Goal: Information Seeking & Learning: Learn about a topic

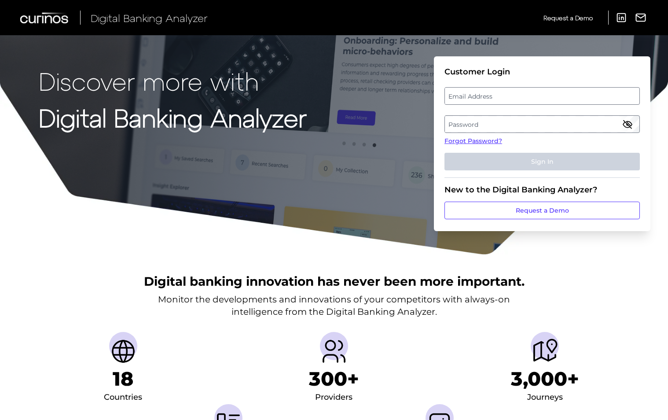
click at [492, 95] on label "Email Address" at bounding box center [542, 96] width 194 height 16
click at [492, 95] on input "email" at bounding box center [541, 96] width 195 height 18
type input "[EMAIL_ADDRESS][DOMAIN_NAME]"
click at [465, 120] on label "Password" at bounding box center [542, 124] width 194 height 16
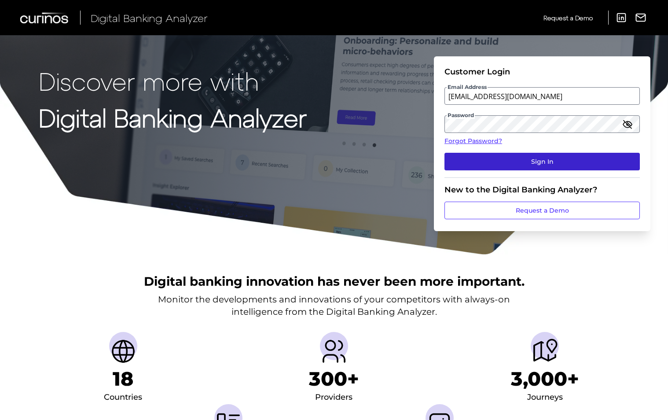
click at [546, 160] on button "Sign In" at bounding box center [541, 162] width 195 height 18
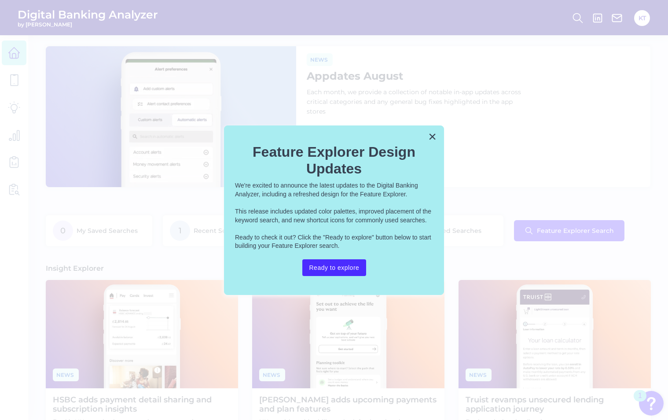
click at [430, 133] on button "×" at bounding box center [432, 136] width 8 height 14
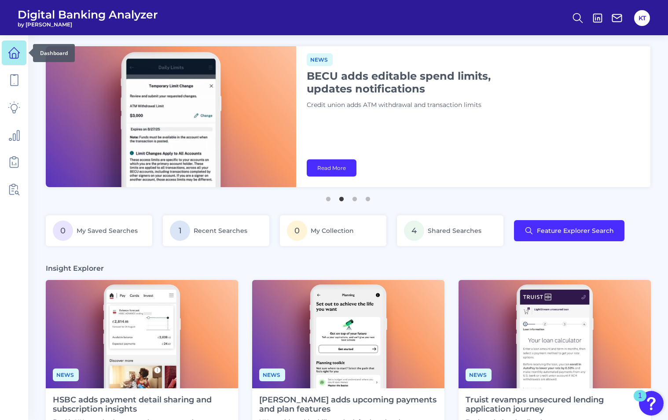
click at [18, 52] on icon at bounding box center [14, 53] width 12 height 12
click at [11, 77] on icon at bounding box center [14, 80] width 7 height 11
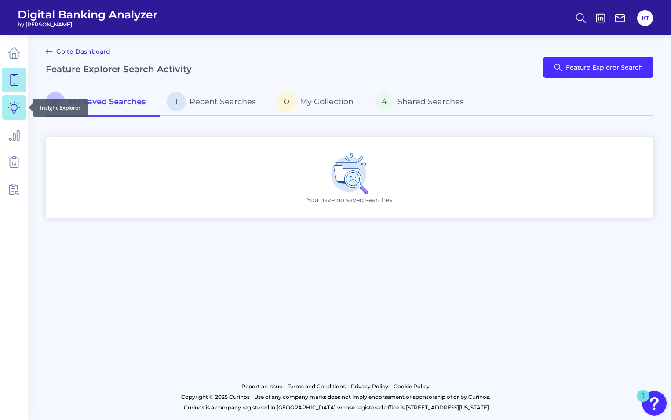
click at [13, 101] on icon at bounding box center [14, 107] width 12 height 12
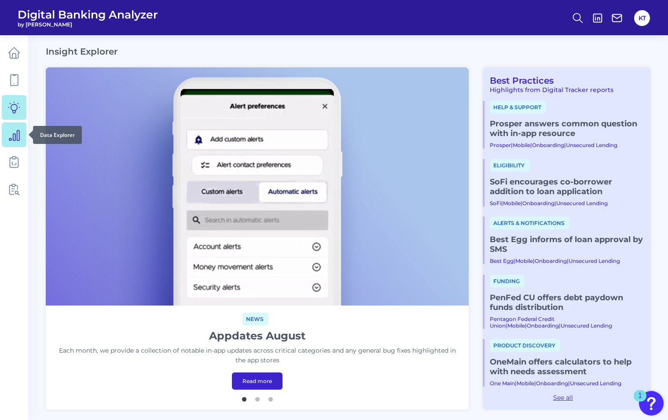
click at [15, 132] on icon at bounding box center [14, 134] width 12 height 12
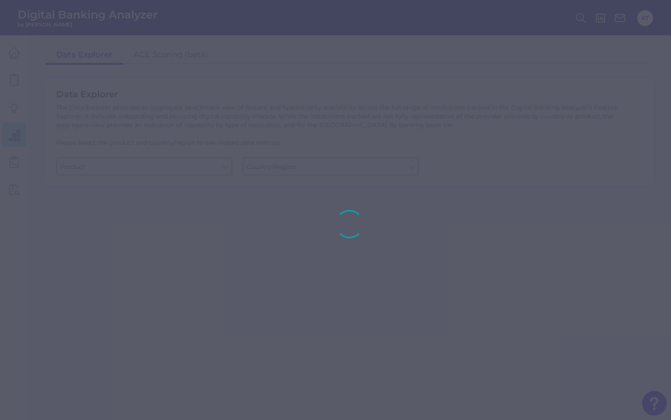
type input "Checking / Current Account"
type input "[GEOGRAPHIC_DATA]"
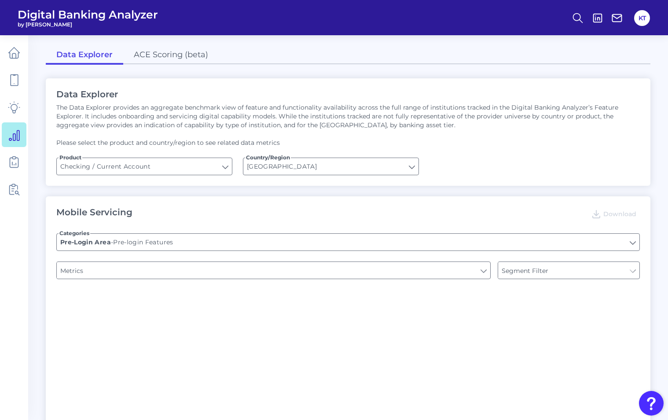
type input "Online Banking Registration"
type input "Channel"
type input "Type of Institution"
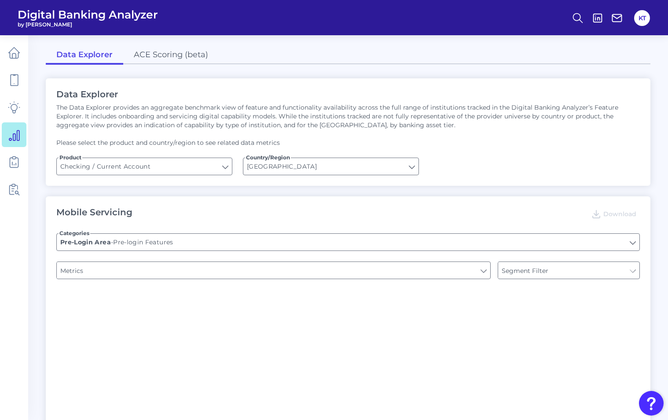
type input "Upon opening the app are users immediately prompted to use Touch/Face ID to log…"
type input "Can you register for online banking?"
type input "END-TO-END JOURNEY: Can you apply for the PRODUCT as a new to brand customer on…"
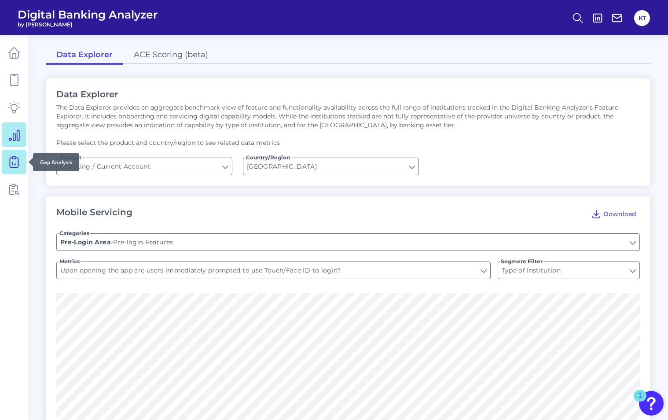
click at [12, 169] on link at bounding box center [14, 162] width 25 height 25
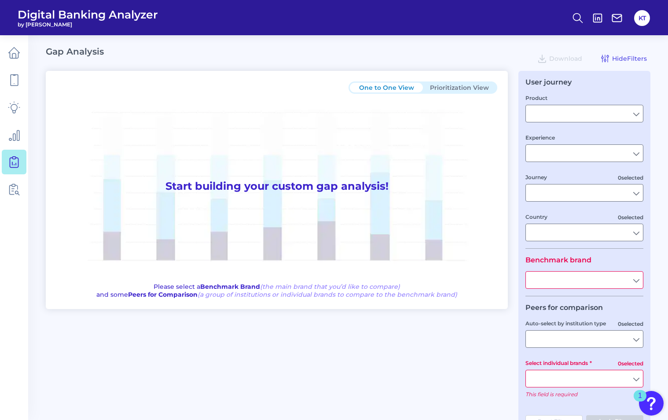
type input "Checking / Current Account"
type input "Mobile Servicing"
type input "Pre-Login Area, New Customer Onboarding, Login & Authentication, Accounts and t…"
type input "[GEOGRAPHIC_DATA]"
type input "Bank of [US_STATE]"
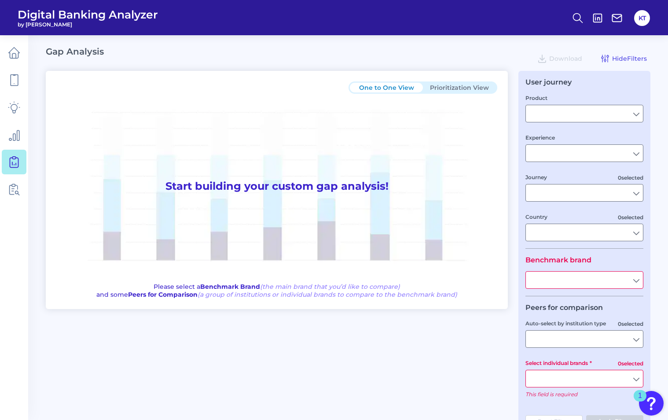
type input "All Select individual brands"
type input "All Countries"
type input "All Journeys"
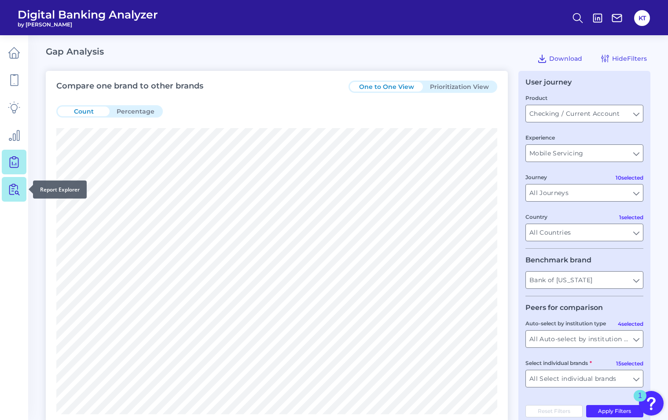
click at [9, 192] on icon at bounding box center [14, 189] width 12 height 12
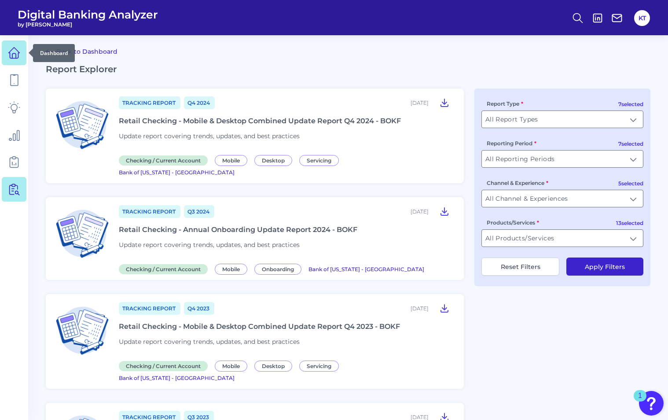
click at [10, 57] on icon at bounding box center [14, 53] width 11 height 11
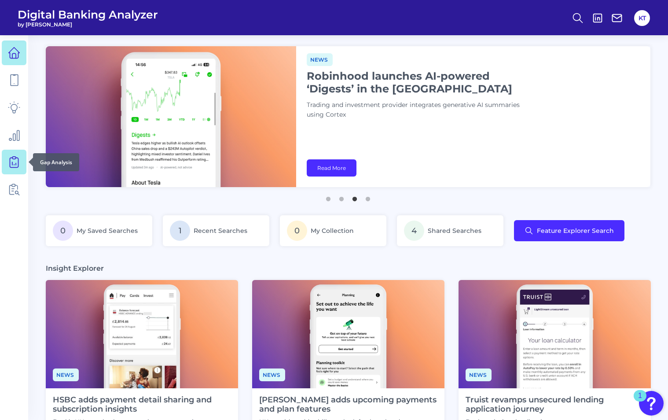
click at [15, 161] on icon at bounding box center [14, 162] width 12 height 12
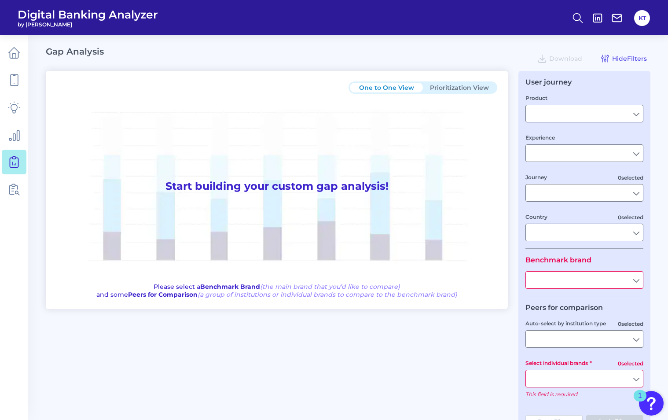
type input "Checking / Current Account"
type input "Mobile Servicing"
type input "Pre-Login Area, New Customer Onboarding, Login & Authentication, Accounts and t…"
type input "[GEOGRAPHIC_DATA]"
type input "Bank of [US_STATE]"
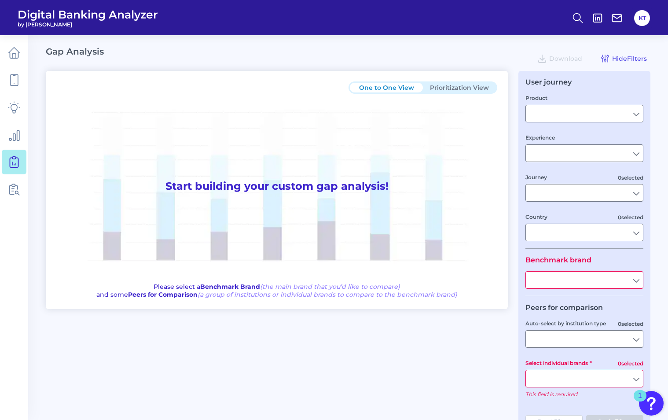
type input "All Select individual brands"
type input "All Journeys"
type input "All Countries"
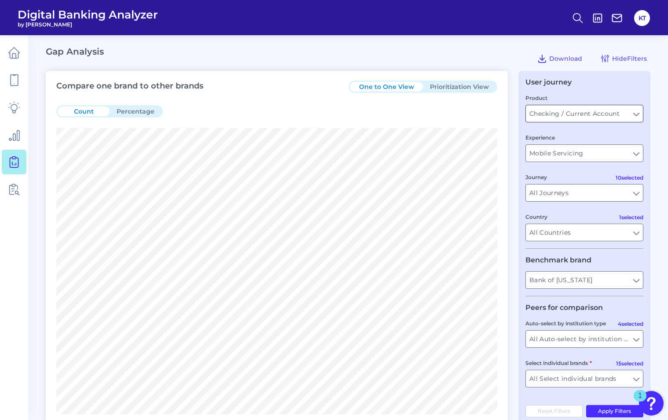
click at [634, 112] on input "Checking / Current Account" at bounding box center [584, 113] width 117 height 17
click at [634, 113] on input "Product" at bounding box center [584, 113] width 117 height 17
type input "Checking / Current Account"
click at [634, 113] on input "Checking / Current Account" at bounding box center [584, 113] width 117 height 17
click at [634, 113] on input "Product" at bounding box center [584, 113] width 117 height 17
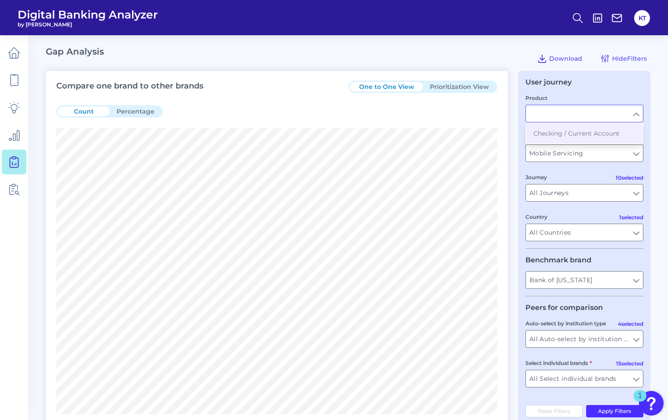
type input "Checking / Current Account"
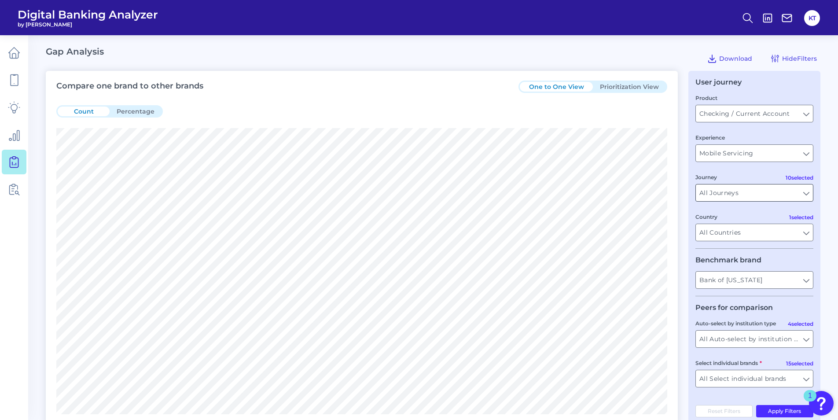
click at [668, 193] on input "All Journeys" at bounding box center [754, 192] width 117 height 17
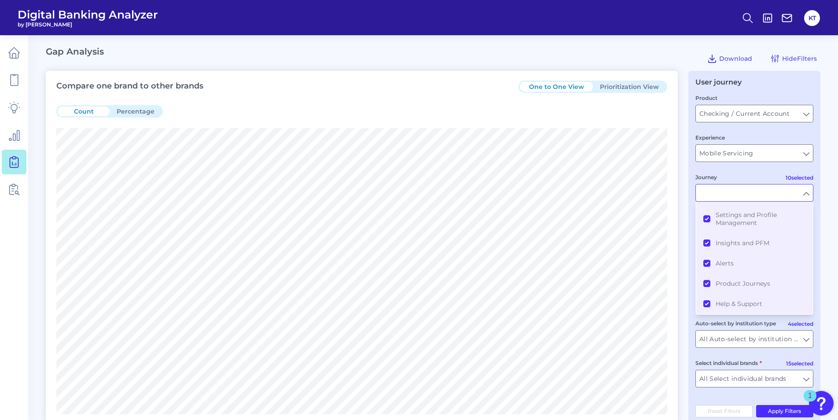
type input "All Journeys"
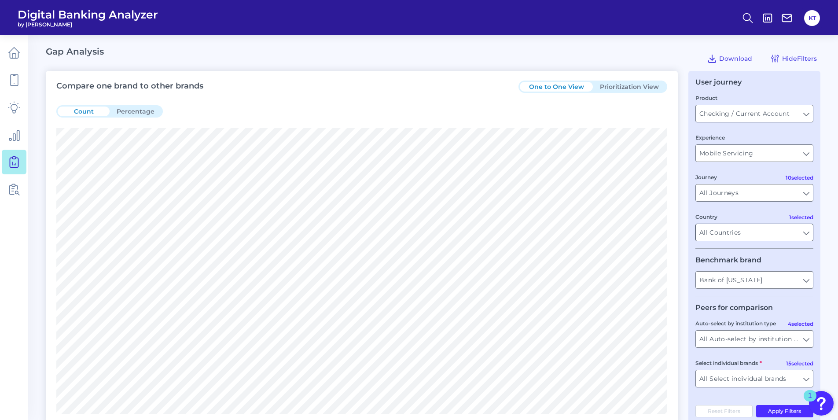
click at [668, 230] on input "All Countries" at bounding box center [754, 232] width 117 height 17
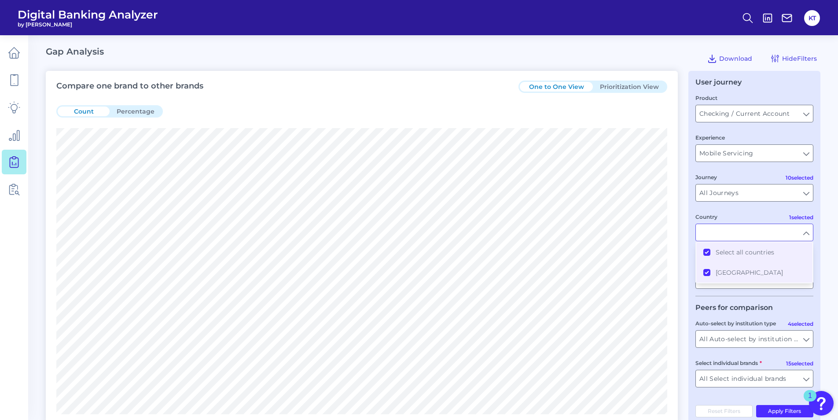
click at [668, 230] on div "User journey Product Checking / Current Account Checking / Current Account Expe…" at bounding box center [754, 248] width 132 height 354
type input "All Countries"
click at [668, 281] on input "Bank of [US_STATE]" at bounding box center [754, 279] width 117 height 17
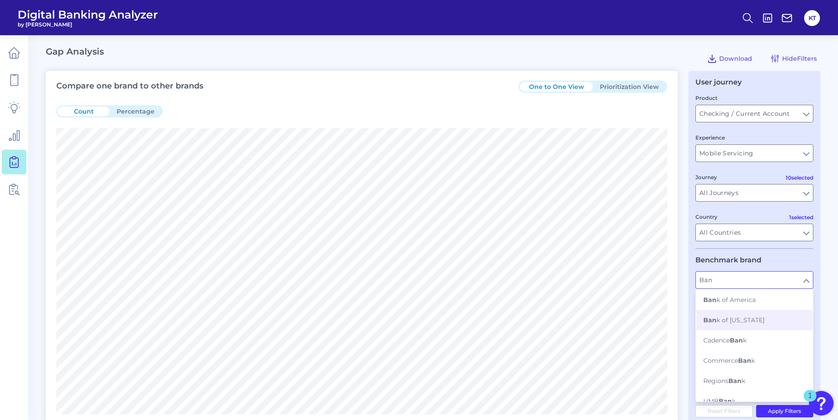
click at [668, 316] on span "Ban k of [US_STATE]" at bounding box center [733, 320] width 61 height 8
type input "Bank of [US_STATE]"
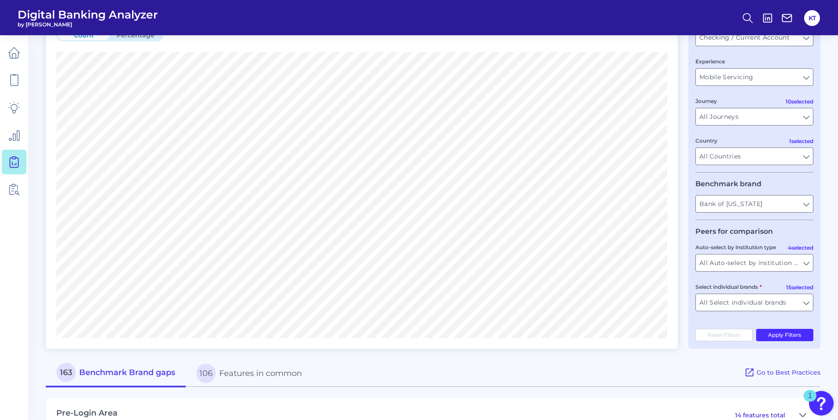
scroll to position [88, 0]
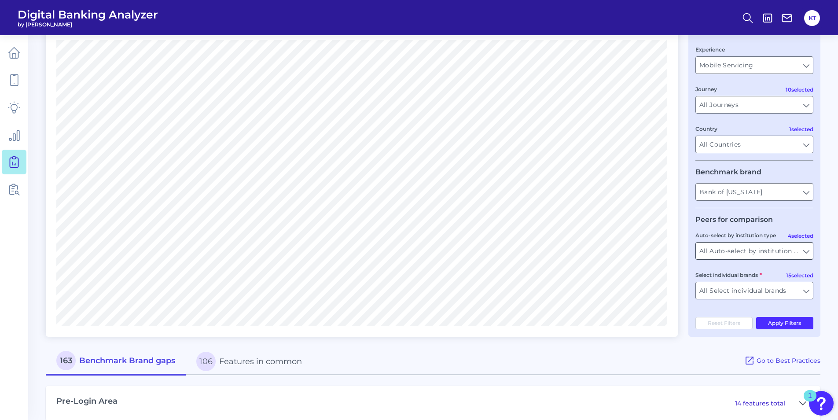
click at [668, 254] on input "All Auto-select by institution types" at bounding box center [754, 250] width 117 height 17
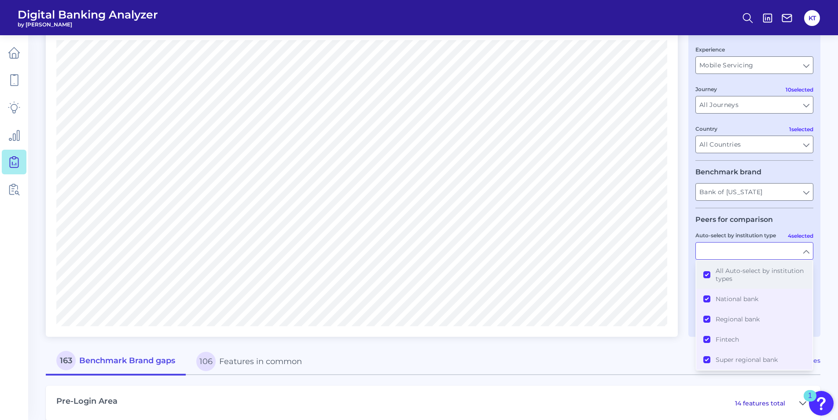
click at [668, 273] on button "All Auto-select by institution types" at bounding box center [754, 274] width 116 height 28
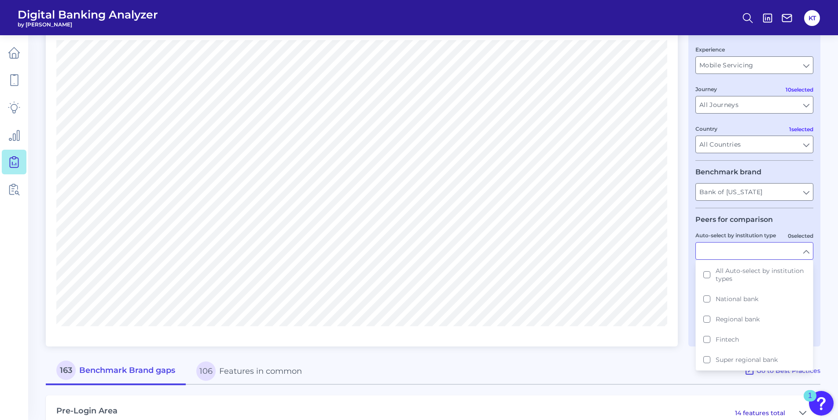
click at [668, 210] on form "Product Checking / Current Account Checking / Current Account Experience Mobile…" at bounding box center [754, 160] width 118 height 311
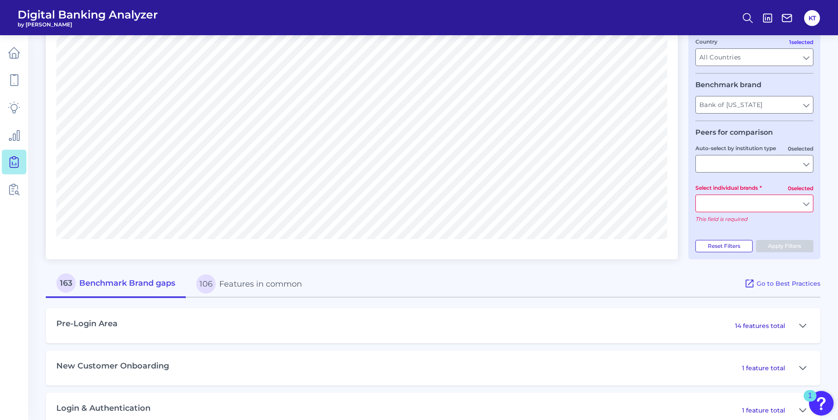
scroll to position [176, 0]
click at [668, 205] on input "Select individual brands" at bounding box center [754, 202] width 117 height 17
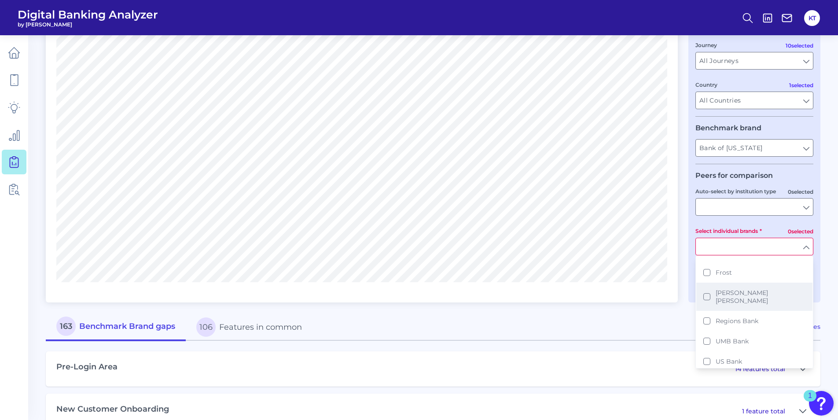
click at [668, 293] on button "[PERSON_NAME] [PERSON_NAME]" at bounding box center [754, 296] width 116 height 28
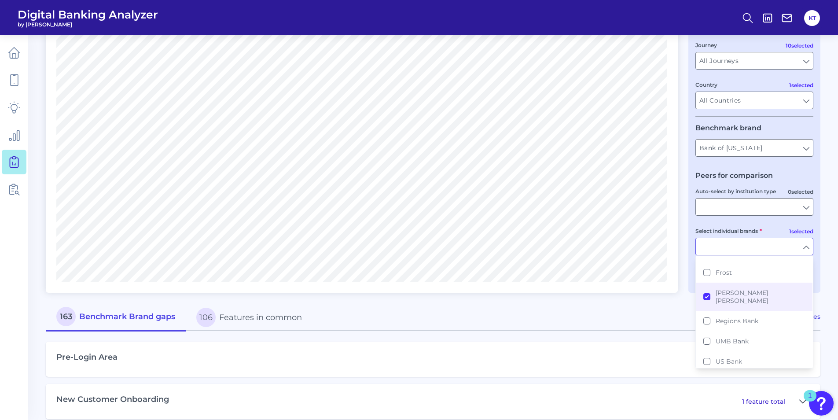
click at [668, 261] on div "User journey Product Checking / Current Account Checking / Current Account Expe…" at bounding box center [754, 116] width 132 height 354
type input "[PERSON_NAME] [PERSON_NAME]"
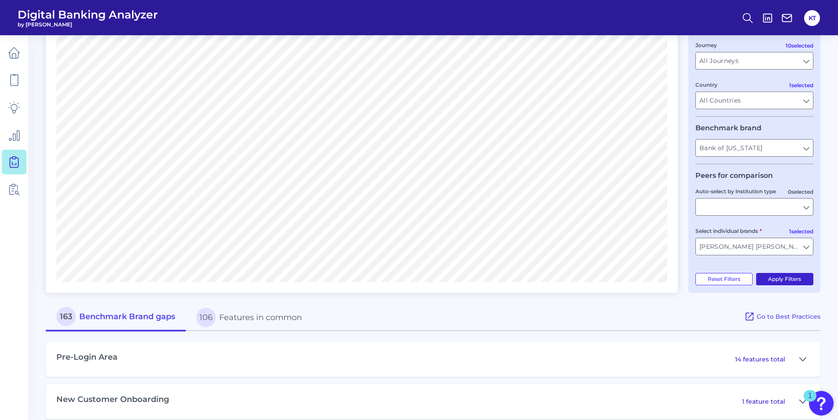
click at [668, 279] on button "Apply Filters" at bounding box center [785, 279] width 58 height 12
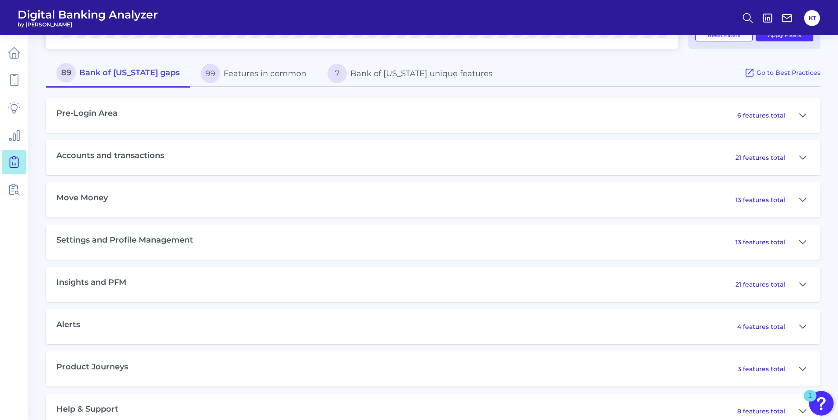
scroll to position [398, 0]
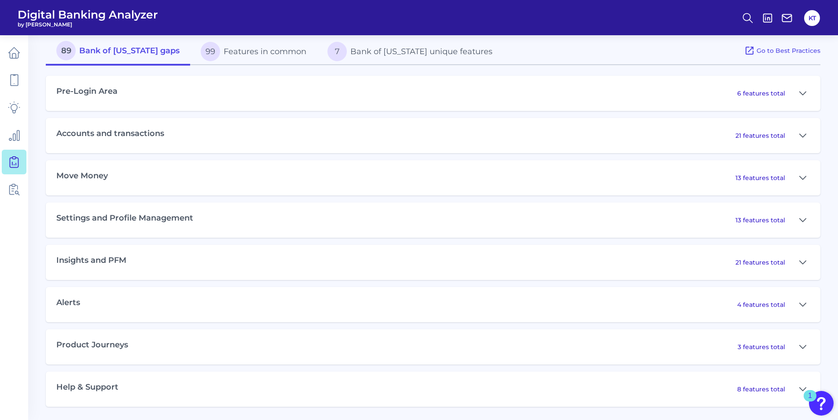
click at [136, 184] on div "Move Money 13 features total" at bounding box center [433, 177] width 774 height 35
click at [668, 178] on button at bounding box center [803, 178] width 14 height 14
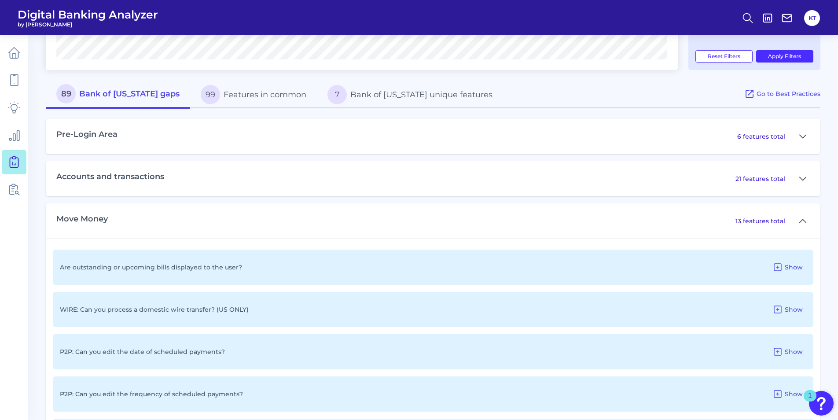
scroll to position [354, 0]
click at [668, 264] on icon at bounding box center [777, 268] width 11 height 11
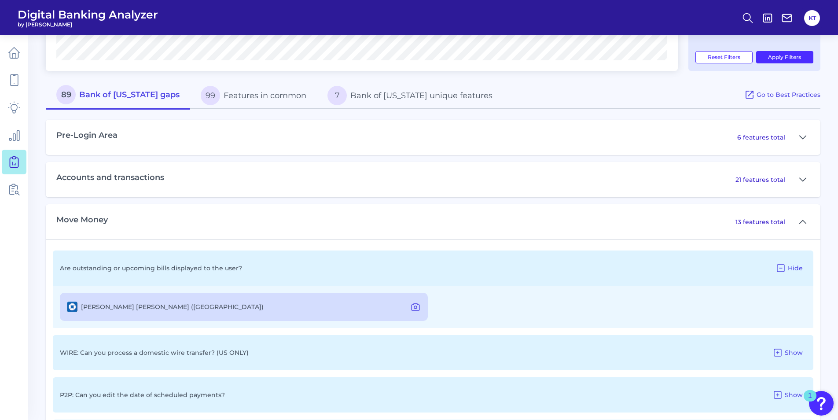
click at [668, 267] on icon at bounding box center [780, 268] width 11 height 11
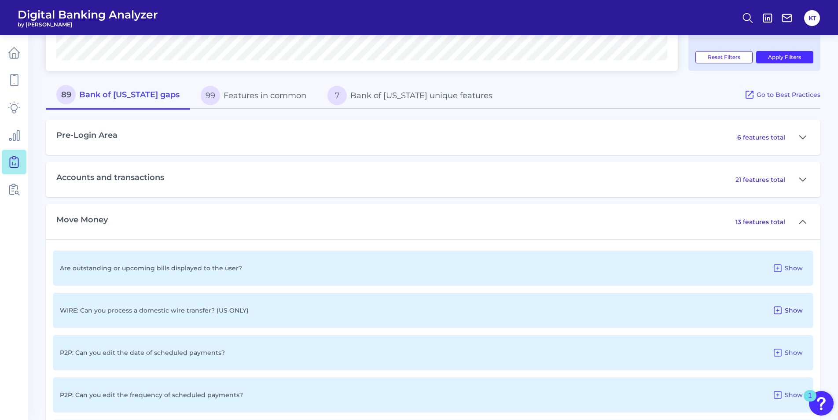
click at [668, 312] on icon at bounding box center [777, 310] width 11 height 11
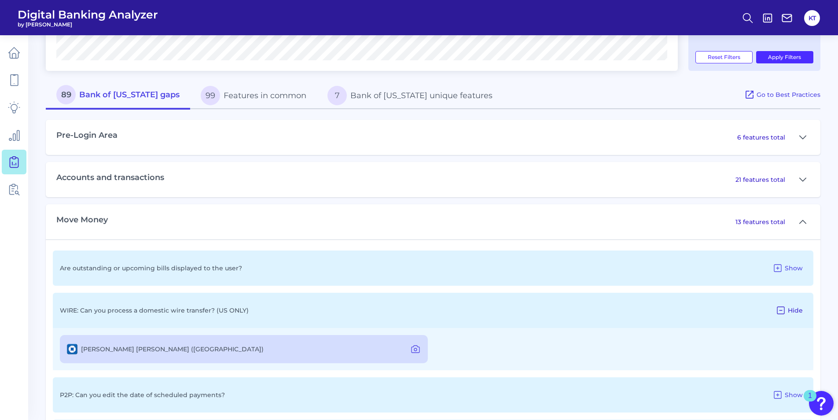
click at [668, 311] on icon at bounding box center [780, 310] width 11 height 11
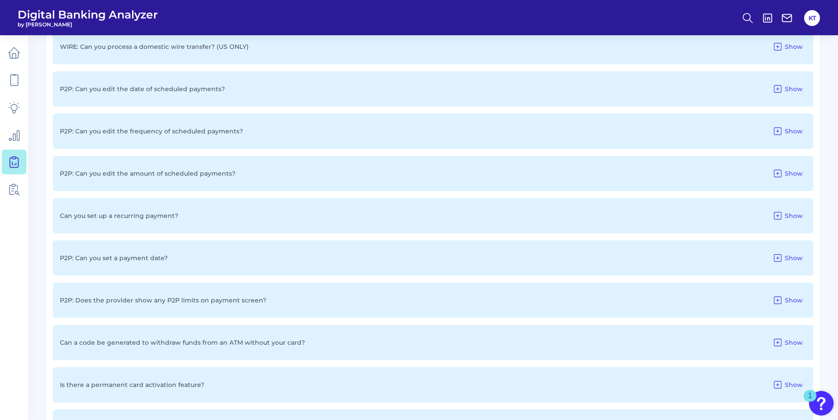
scroll to position [618, 0]
click at [668, 341] on icon at bounding box center [777, 342] width 11 height 11
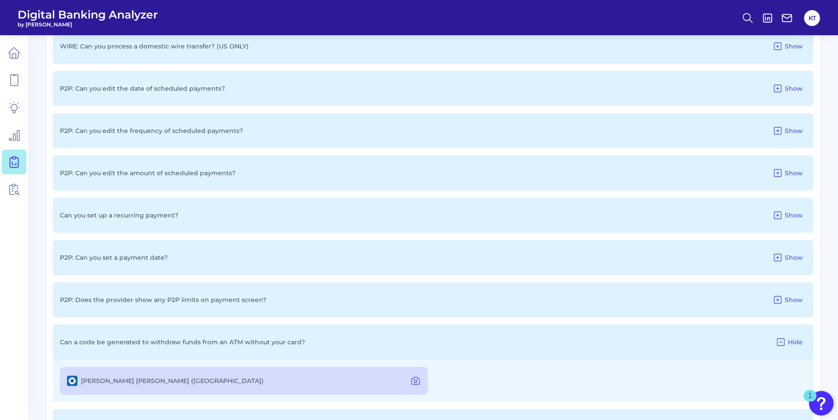
click at [190, 387] on div "[PERSON_NAME] [PERSON_NAME] ([GEOGRAPHIC_DATA])" at bounding box center [244, 381] width 368 height 28
click at [96, 379] on label "[PERSON_NAME] [PERSON_NAME] ([GEOGRAPHIC_DATA])" at bounding box center [172, 381] width 183 height 8
click at [95, 379] on label "[PERSON_NAME] [PERSON_NAME] ([GEOGRAPHIC_DATA])" at bounding box center [172, 381] width 183 height 8
click at [409, 380] on button at bounding box center [416, 381] width 18 height 14
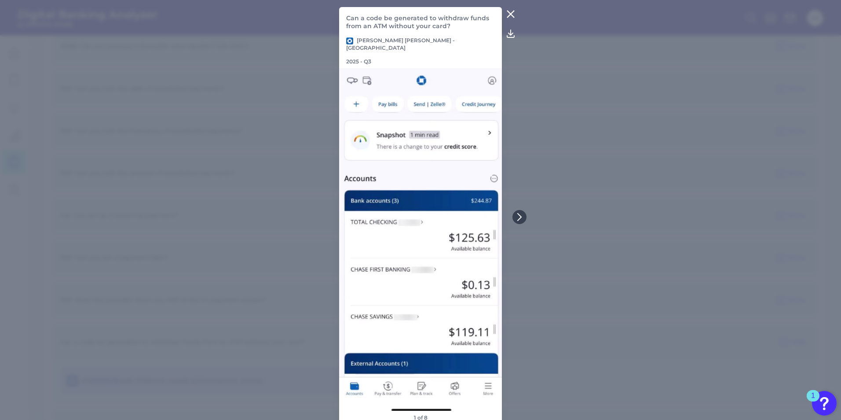
click at [512, 39] on icon at bounding box center [511, 33] width 11 height 11
click at [511, 17] on icon at bounding box center [511, 14] width 11 height 11
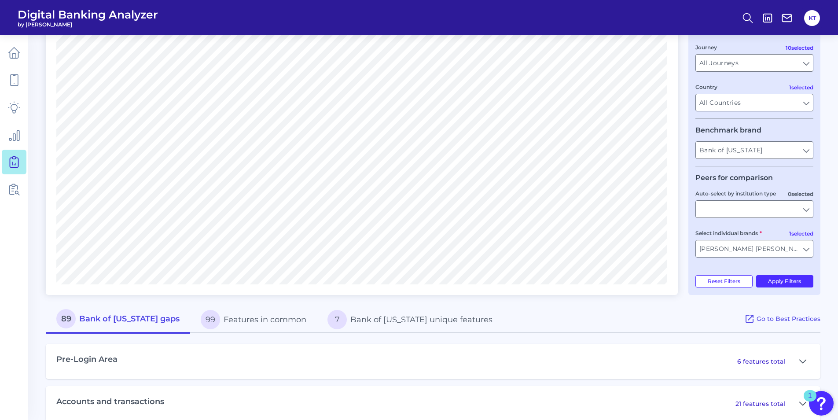
scroll to position [132, 0]
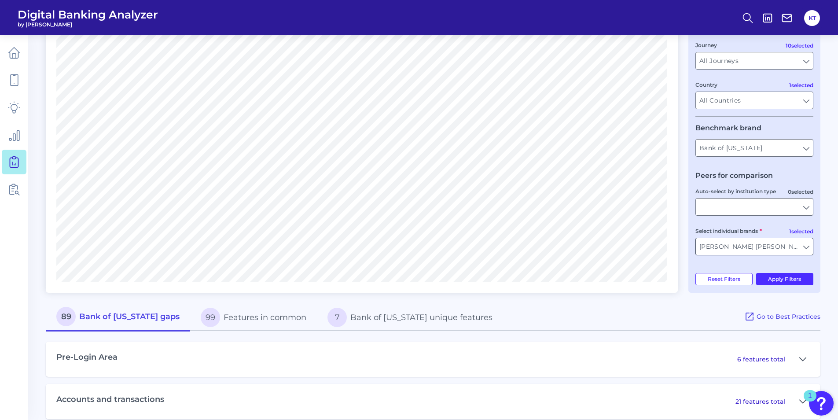
click at [668, 249] on input "[PERSON_NAME] [PERSON_NAME]" at bounding box center [754, 246] width 117 height 17
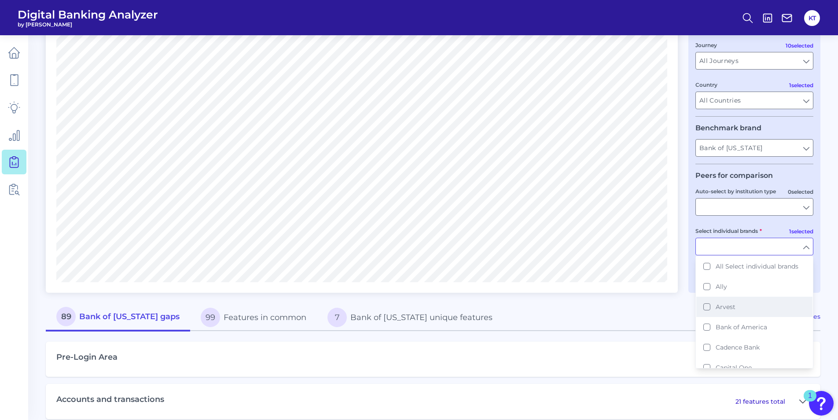
click at [668, 308] on button "Arvest" at bounding box center [754, 307] width 116 height 20
click at [668, 326] on button "Bank of America" at bounding box center [754, 327] width 116 height 20
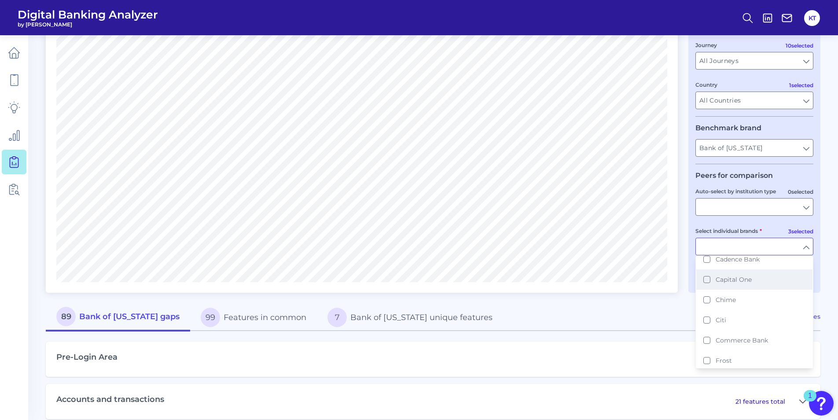
click at [668, 276] on button "Capital One" at bounding box center [754, 279] width 116 height 20
click at [668, 322] on button "Citi" at bounding box center [754, 320] width 116 height 20
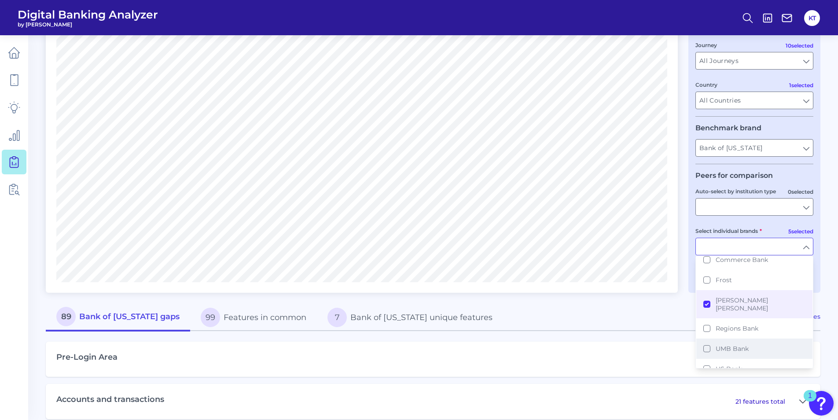
click at [668, 339] on button "UMB Bank" at bounding box center [754, 348] width 116 height 20
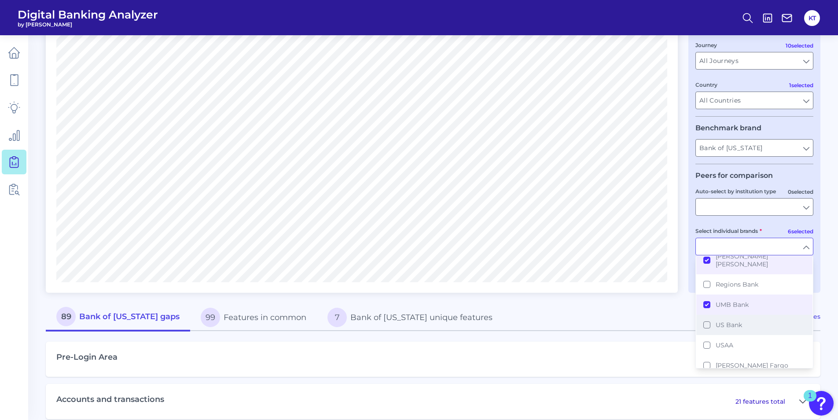
click at [668, 318] on button "US Bank" at bounding box center [754, 325] width 116 height 20
click at [668, 337] on button "USAA" at bounding box center [754, 345] width 116 height 20
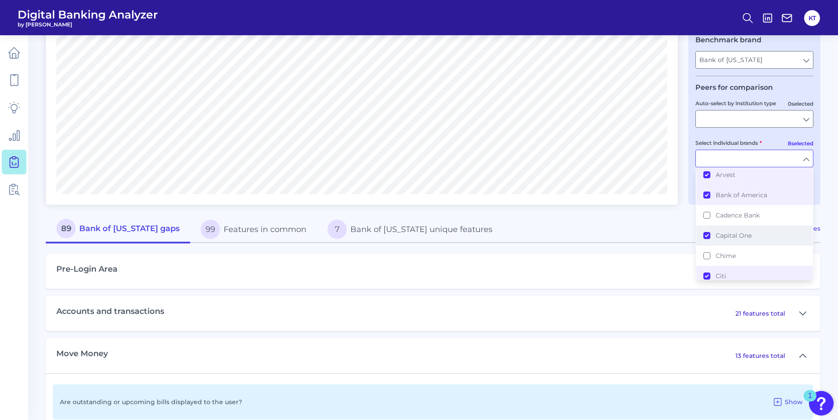
scroll to position [176, 0]
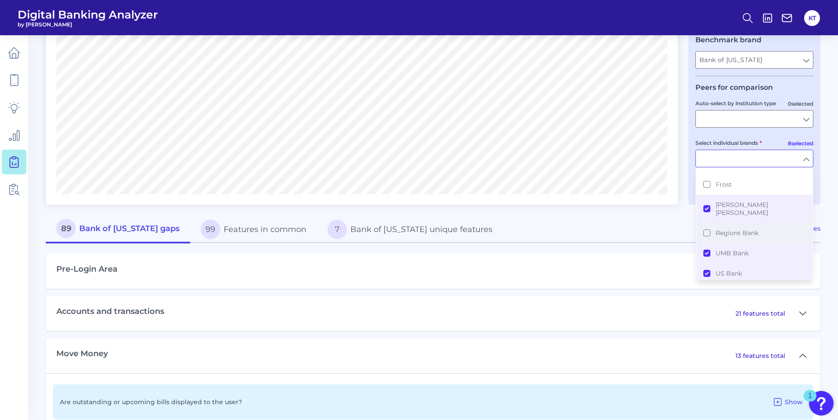
click at [668, 224] on button "Regions Bank" at bounding box center [754, 233] width 116 height 20
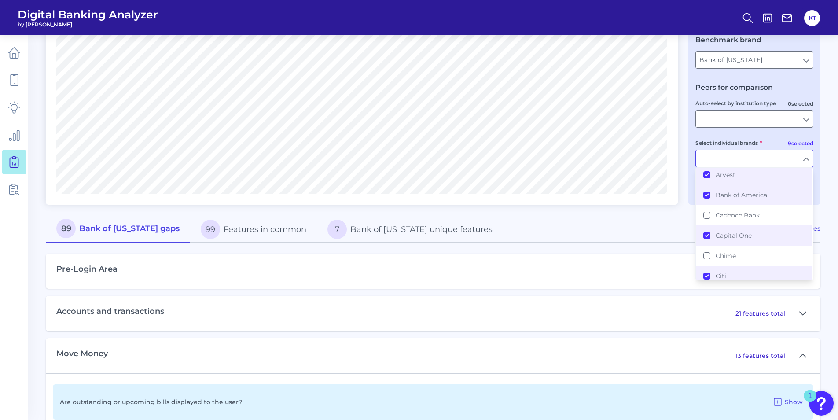
scroll to position [0, 0]
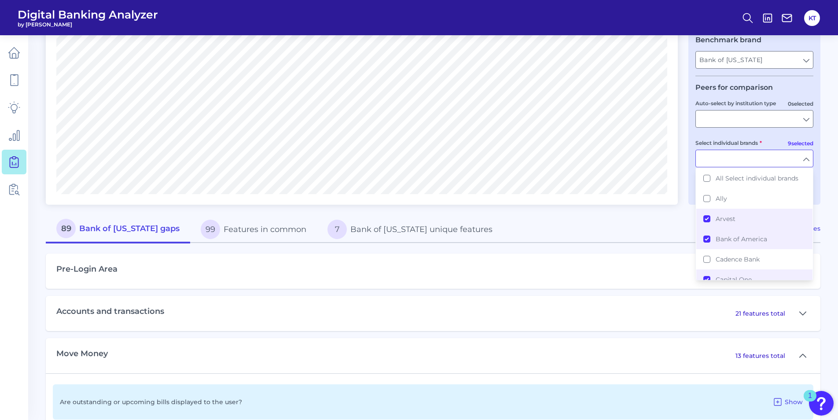
type input "[PERSON_NAME] [PERSON_NAME], Arvest, Bank of America, Capital One, Citi, UMB Ba…"
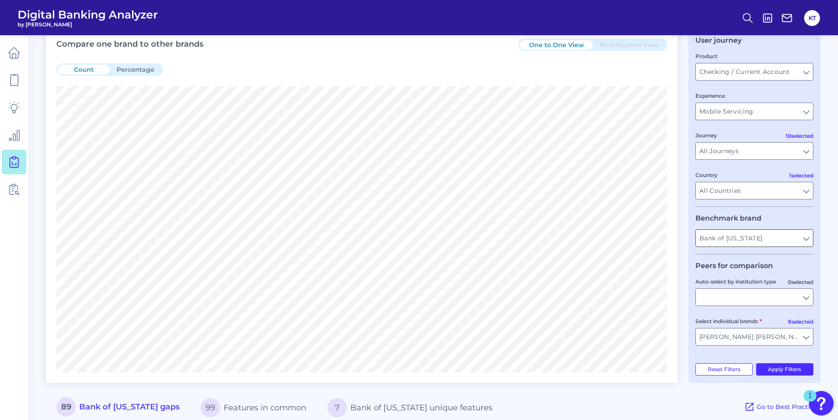
scroll to position [88, 0]
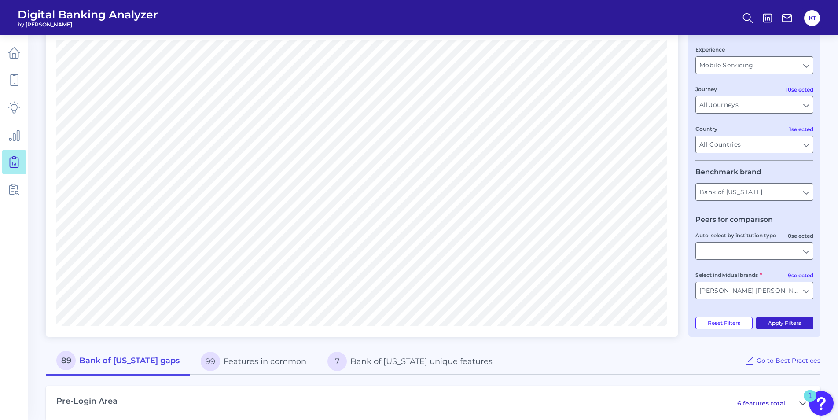
click at [668, 323] on button "Apply Filters" at bounding box center [785, 323] width 58 height 12
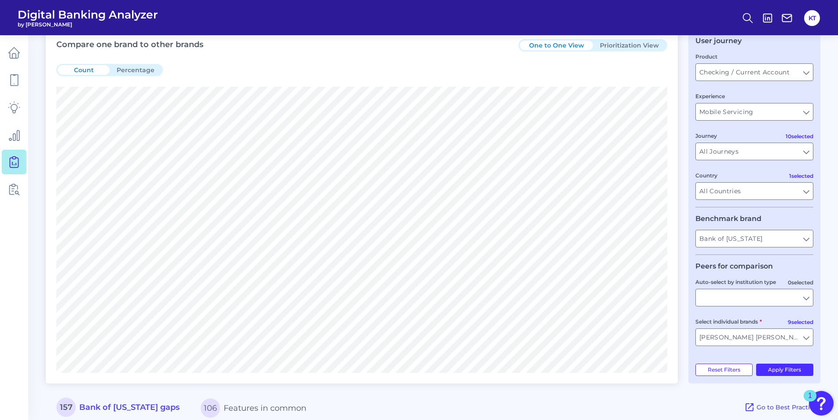
scroll to position [0, 0]
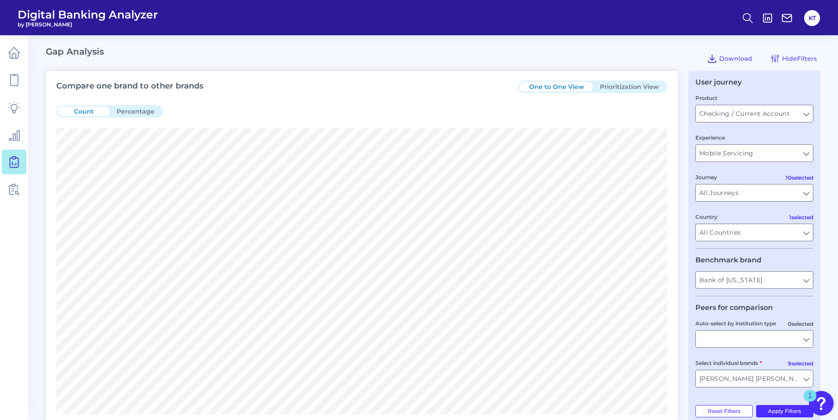
click at [632, 86] on button "Prioritization View" at bounding box center [629, 87] width 73 height 10
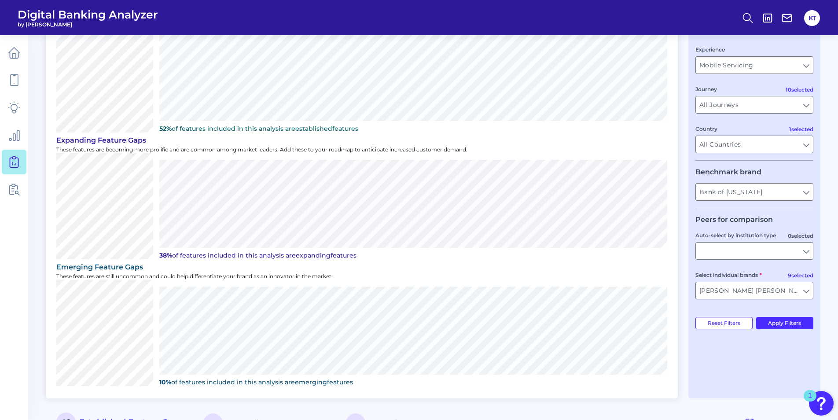
scroll to position [44, 0]
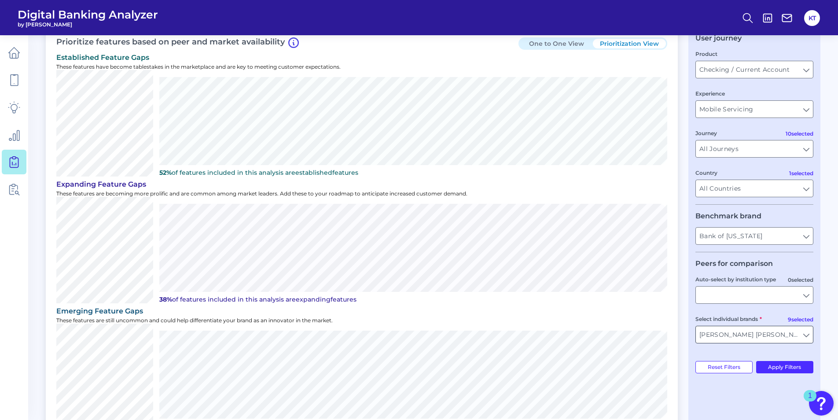
click at [668, 334] on input "[PERSON_NAME] [PERSON_NAME], Arvest, Bank of America, Capital One, Citi, UMB Ba…" at bounding box center [754, 334] width 117 height 17
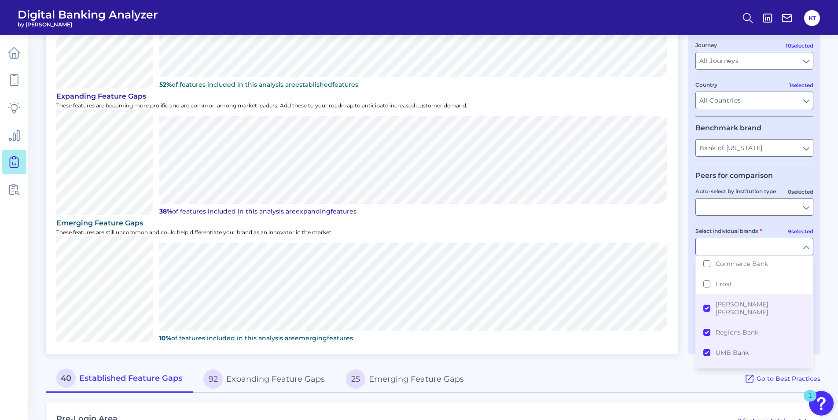
scroll to position [176, 0]
click at [668, 312] on button "Regions Bank" at bounding box center [754, 321] width 116 height 20
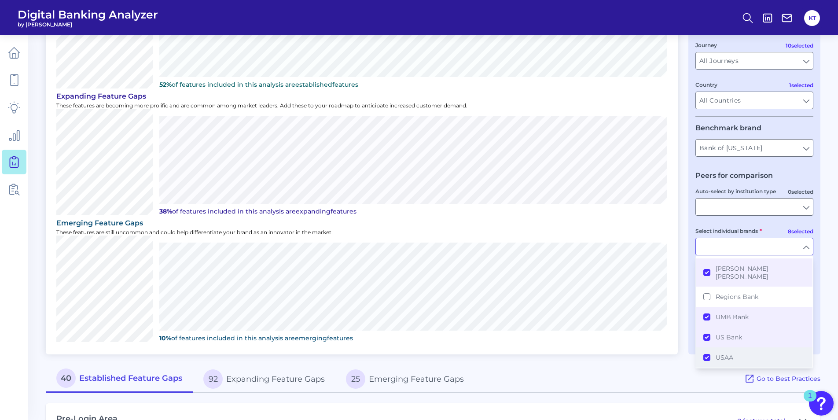
scroll to position [213, 0]
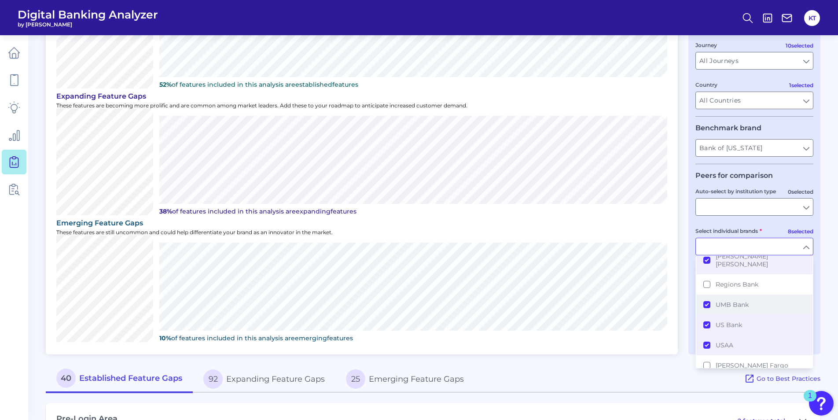
click at [668, 296] on button "UMB Bank" at bounding box center [754, 304] width 116 height 20
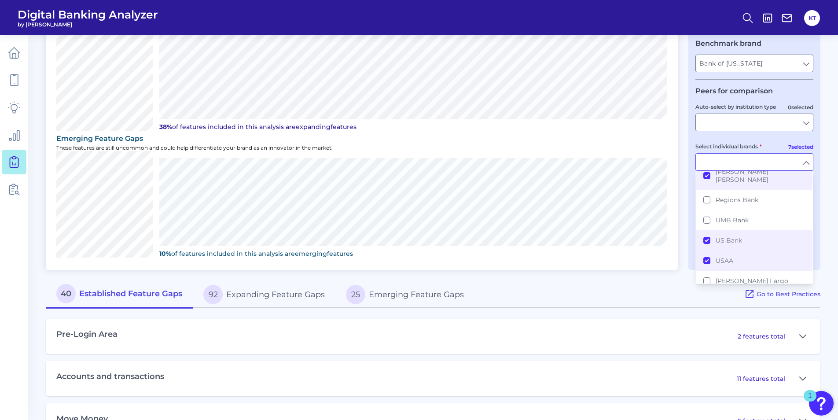
scroll to position [220, 0]
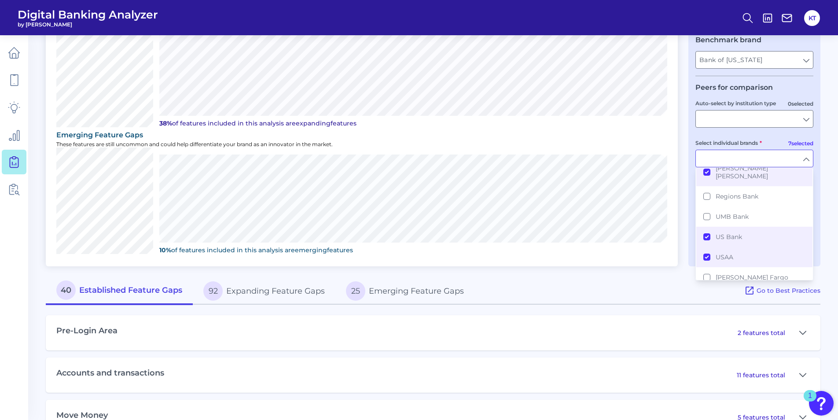
click at [668, 216] on main "Gap Analysis Download Hide Filters Prioritize features based on peer and market…" at bounding box center [419, 219] width 838 height 879
type input "[PERSON_NAME] [PERSON_NAME], Arvest, Bank of America, Capital One, Citi, US Ban…"
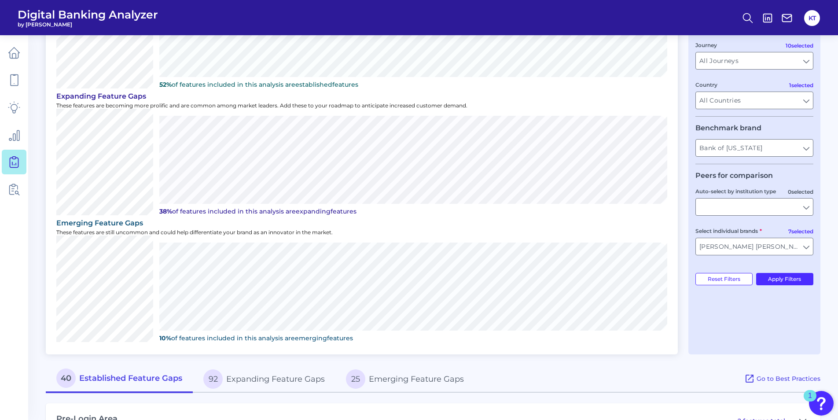
scroll to position [88, 0]
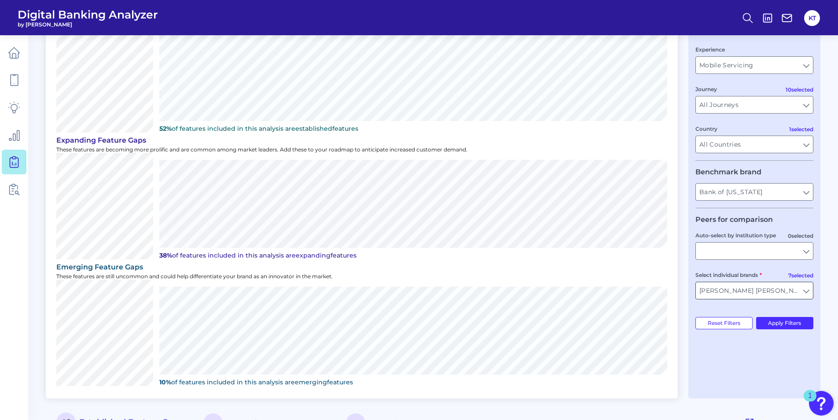
click at [668, 291] on input "[PERSON_NAME] [PERSON_NAME], Arvest, Bank of America, Capital One, Citi, US Ban…" at bounding box center [754, 290] width 117 height 17
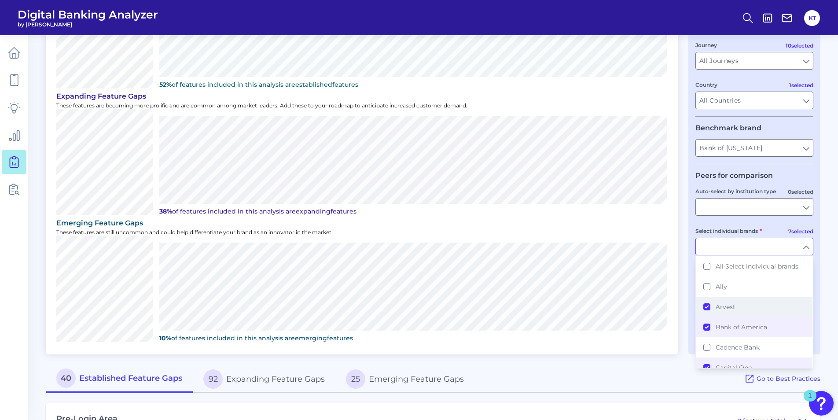
scroll to position [176, 0]
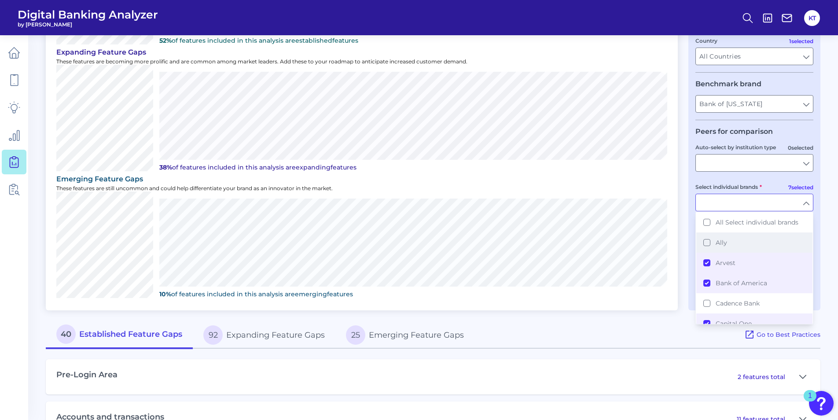
click at [668, 241] on button "Ally" at bounding box center [754, 242] width 116 height 20
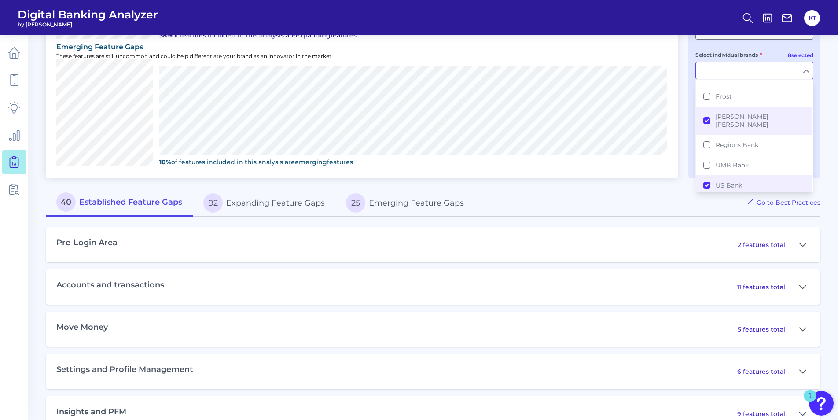
scroll to position [213, 0]
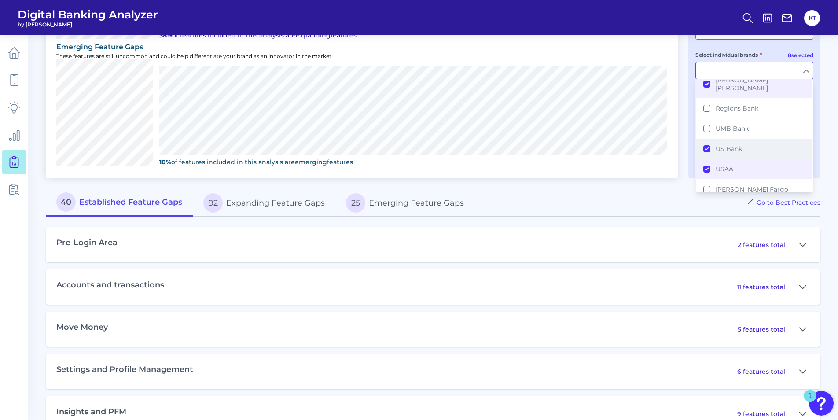
click at [668, 143] on button "US Bank" at bounding box center [754, 149] width 116 height 20
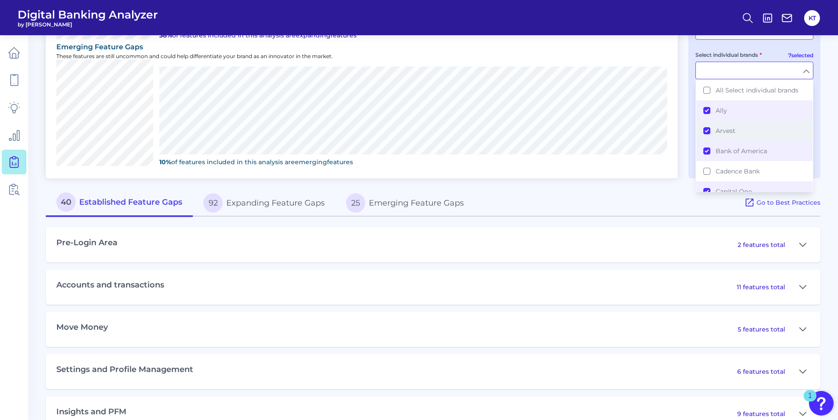
scroll to position [264, 0]
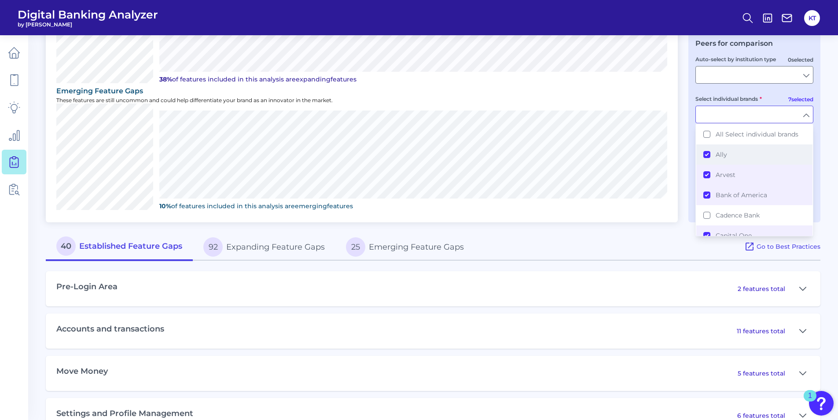
click at [668, 155] on button "Ally" at bounding box center [754, 154] width 116 height 20
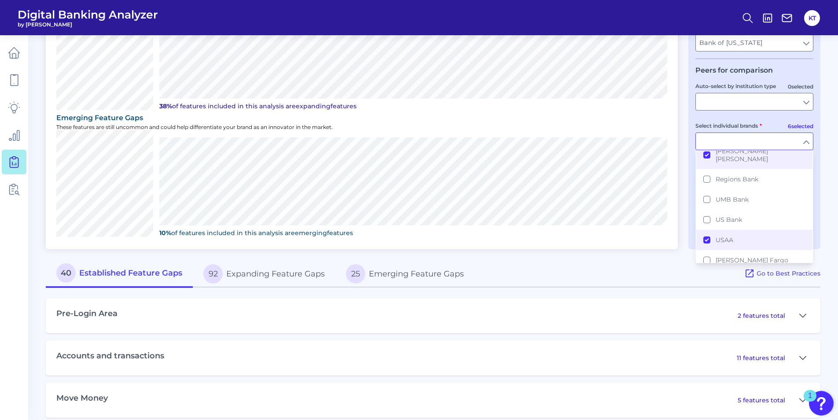
scroll to position [352, 0]
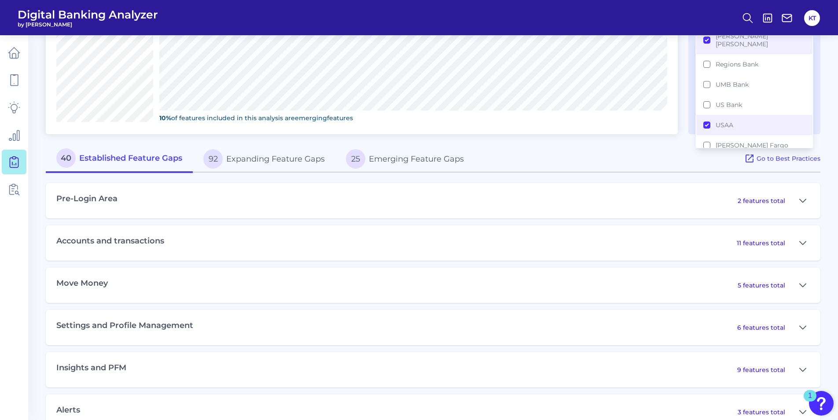
click at [668, 140] on main "Gap Analysis Download Hide Filters Prioritize features based on peer and market…" at bounding box center [419, 87] width 838 height 879
type input "[PERSON_NAME] [PERSON_NAME], Arvest, Bank of America, Capital One, Citi, [GEOGR…"
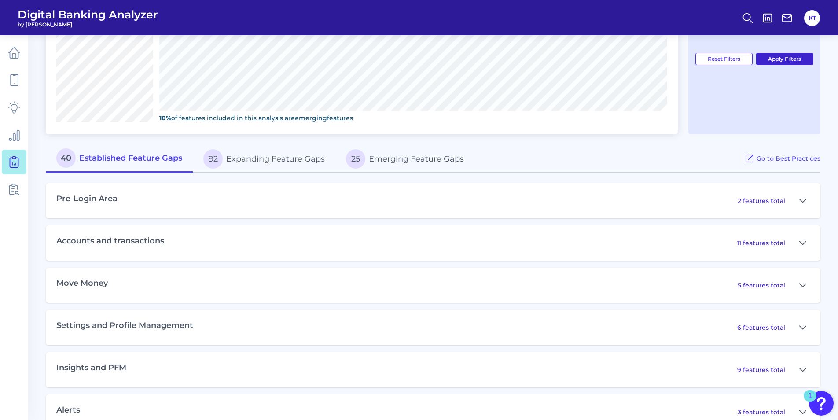
click at [668, 60] on button "Apply Filters" at bounding box center [785, 59] width 58 height 12
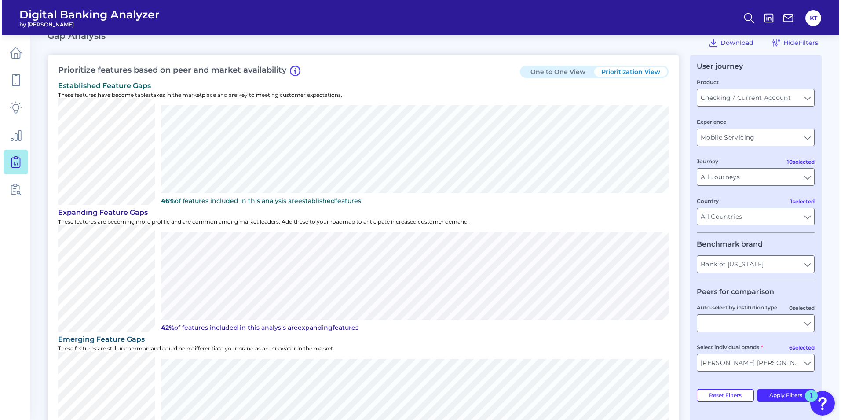
scroll to position [0, 0]
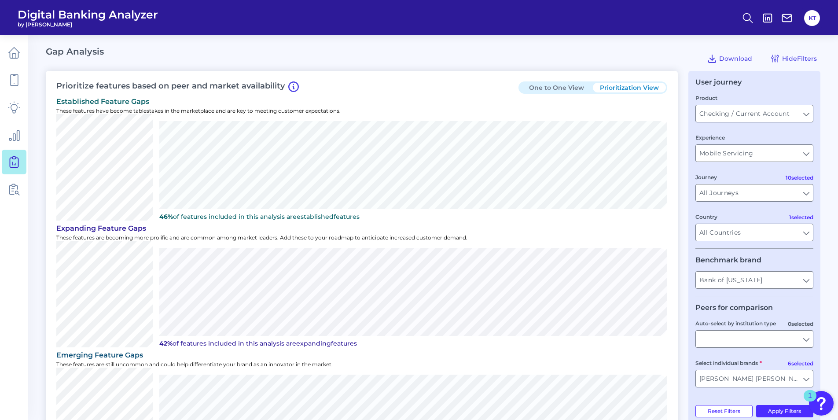
click at [648, 84] on button "Prioritization View" at bounding box center [629, 88] width 73 height 10
click at [645, 87] on button "Prioritization View" at bounding box center [629, 88] width 73 height 10
click at [625, 87] on button "Prioritization View" at bounding box center [629, 88] width 73 height 10
click at [14, 60] on link at bounding box center [14, 52] width 25 height 25
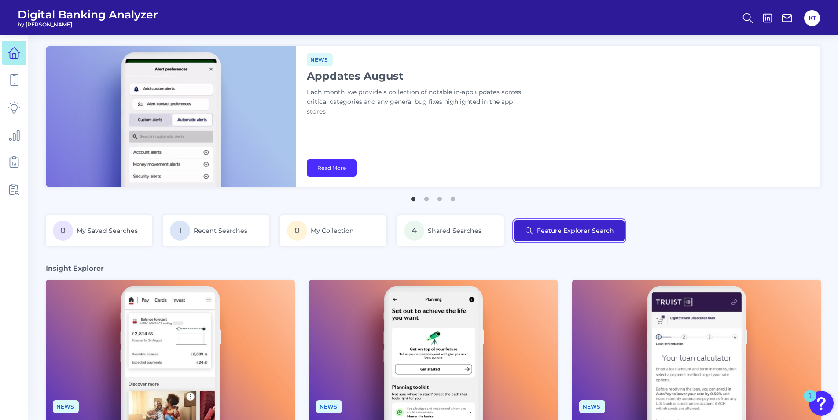
click at [595, 231] on button "Feature Explorer Search" at bounding box center [569, 230] width 110 height 21
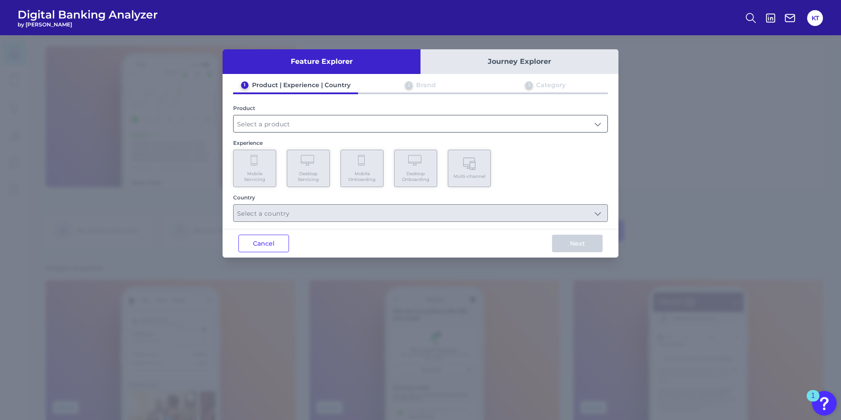
click at [277, 121] on input "text" at bounding box center [421, 123] width 374 height 17
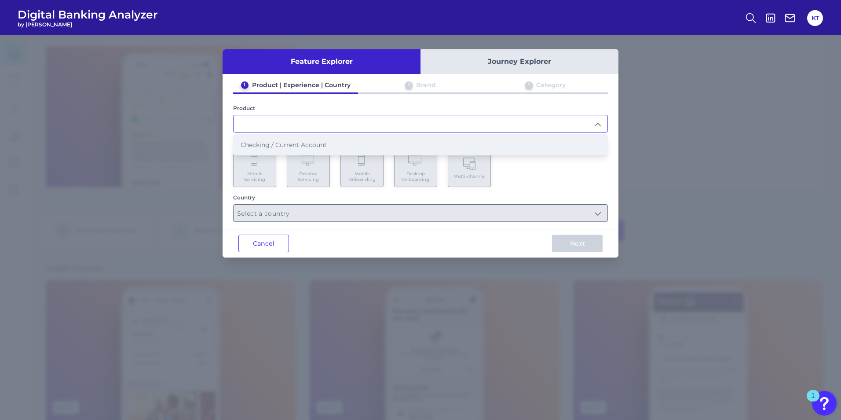
click at [286, 147] on span "Checking / Current Account" at bounding box center [284, 145] width 86 height 8
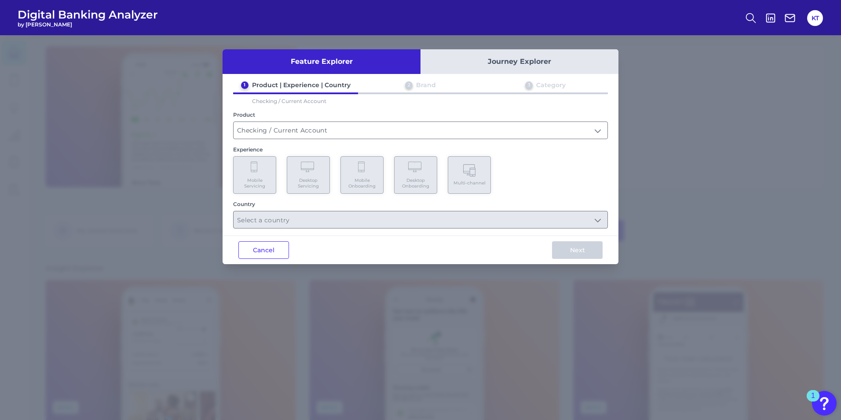
type input "Checking / Current Account"
click at [370, 183] on span "Mobile Onboarding" at bounding box center [361, 182] width 33 height 11
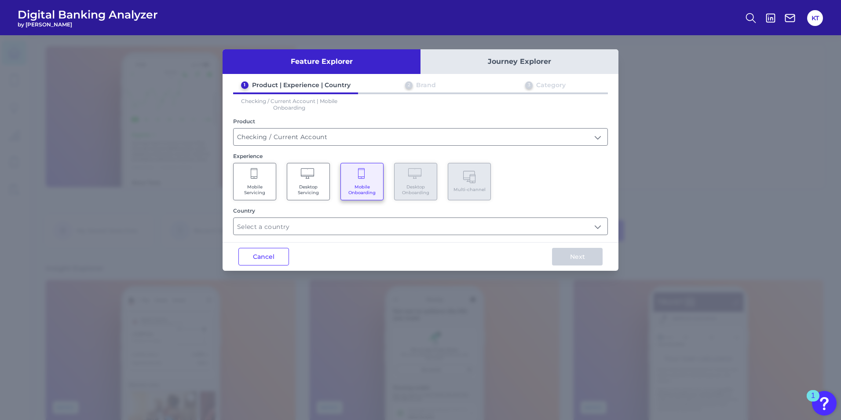
click at [308, 187] on span "Desktop Servicing" at bounding box center [308, 189] width 33 height 11
click at [267, 189] on span "Mobile Servicing" at bounding box center [254, 189] width 33 height 11
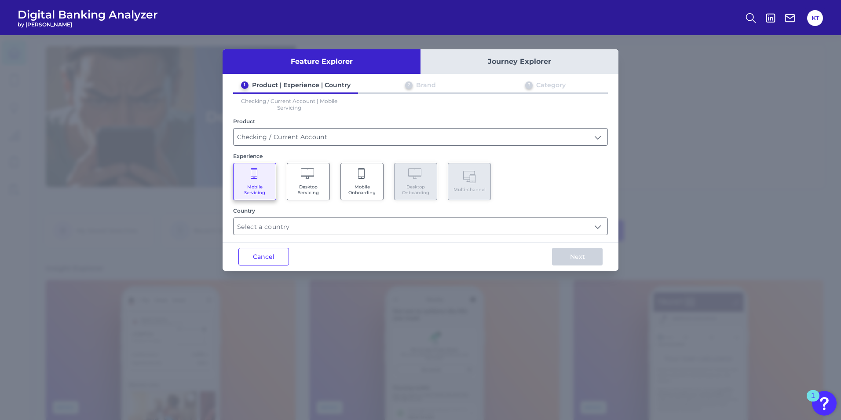
click at [345, 188] on span "Mobile Onboarding" at bounding box center [361, 189] width 33 height 11
click at [426, 230] on input "text" at bounding box center [421, 226] width 374 height 17
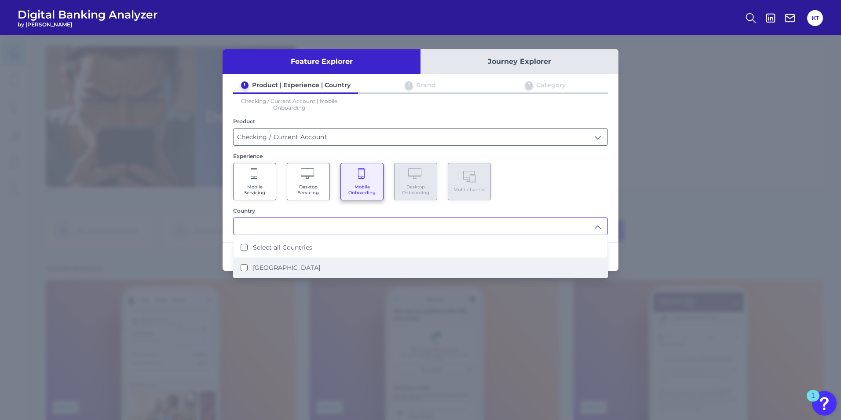
click at [240, 267] on li "[GEOGRAPHIC_DATA]" at bounding box center [421, 267] width 374 height 20
type input "Select all Countries"
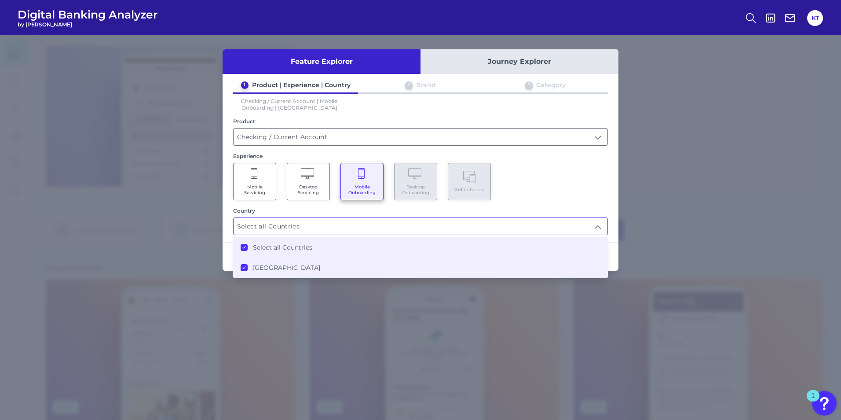
click at [611, 234] on div "1 Product | Experience | Country 2 Brand 3 Category Checking / Current Account …" at bounding box center [421, 158] width 396 height 154
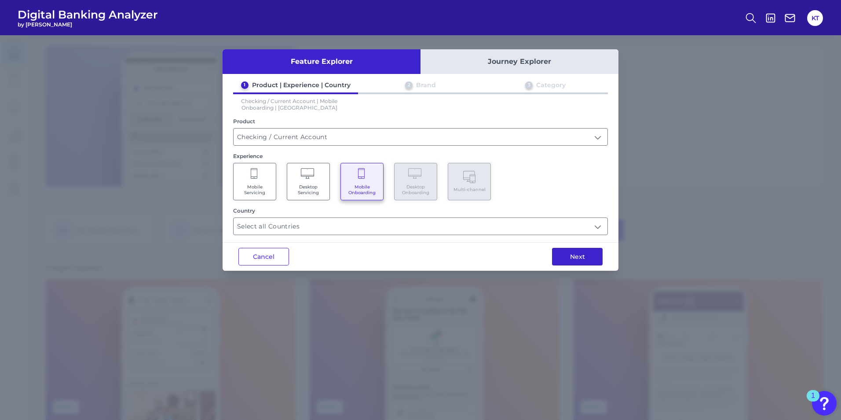
click at [587, 255] on button "Next" at bounding box center [577, 257] width 51 height 18
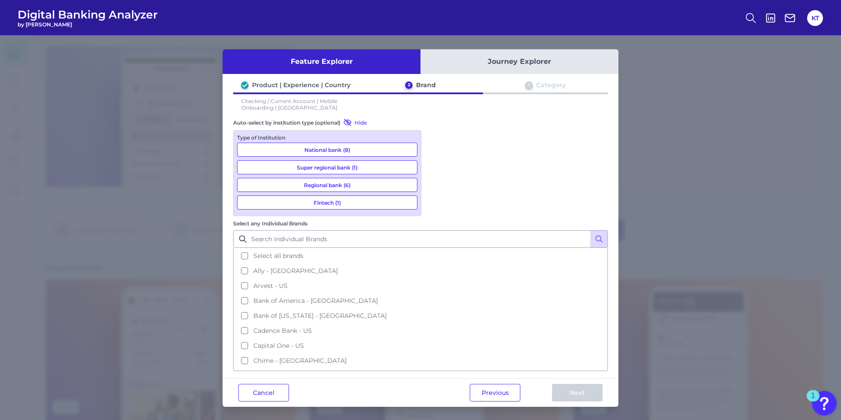
click at [325, 187] on button "Regional bank (6)" at bounding box center [327, 185] width 180 height 14
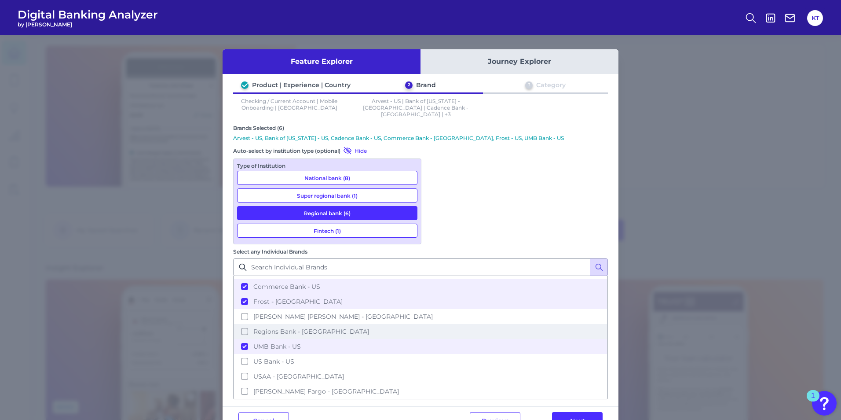
scroll to position [132, 0]
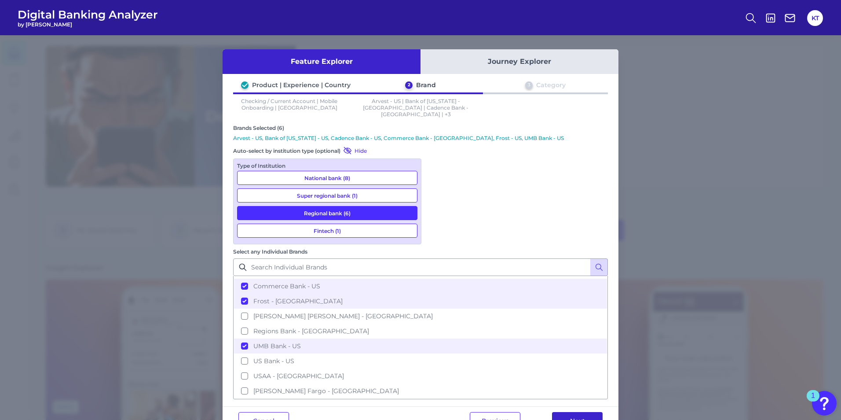
click at [589, 412] on button "Next" at bounding box center [577, 421] width 51 height 18
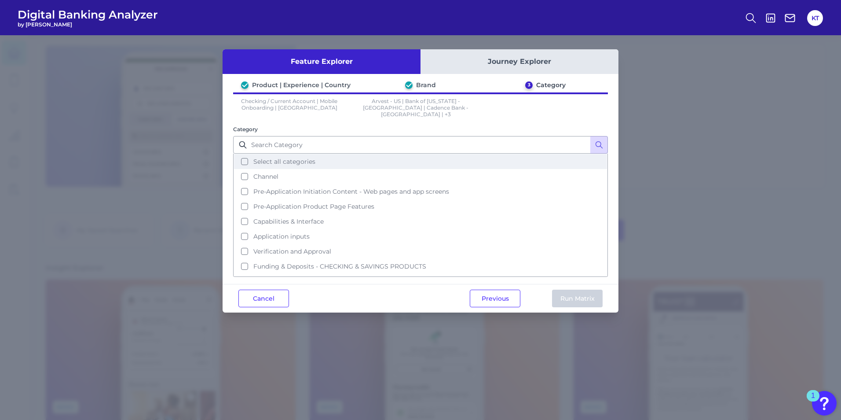
click at [246, 154] on button "Select all categories" at bounding box center [420, 161] width 373 height 15
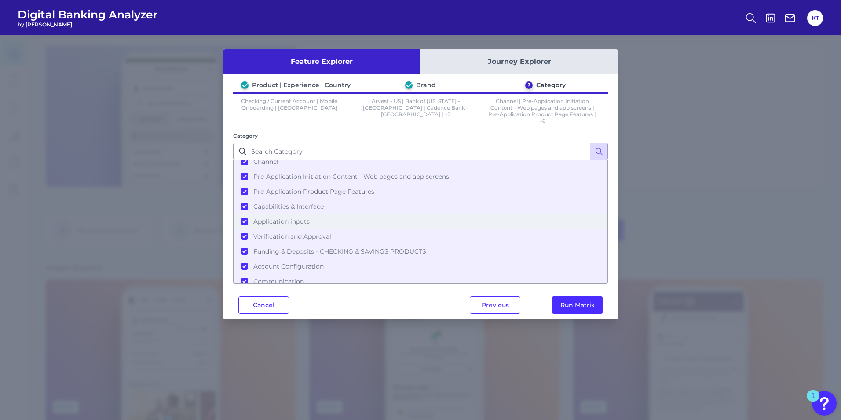
scroll to position [28, 0]
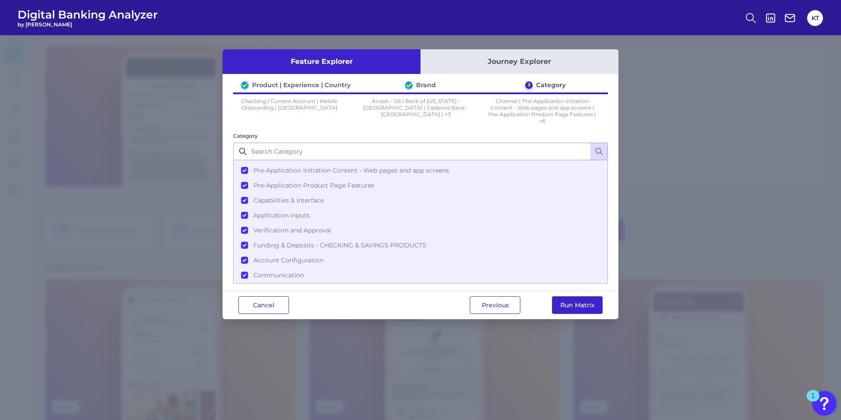
click at [585, 308] on button "Run Matrix" at bounding box center [577, 305] width 51 height 18
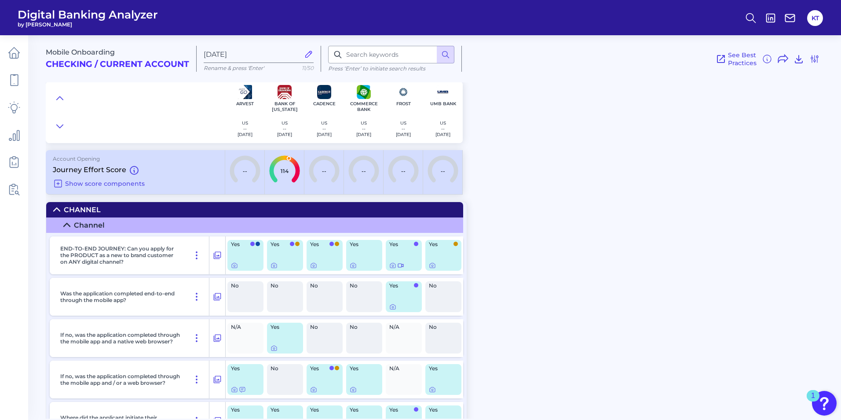
click at [69, 226] on icon at bounding box center [66, 224] width 7 height 7
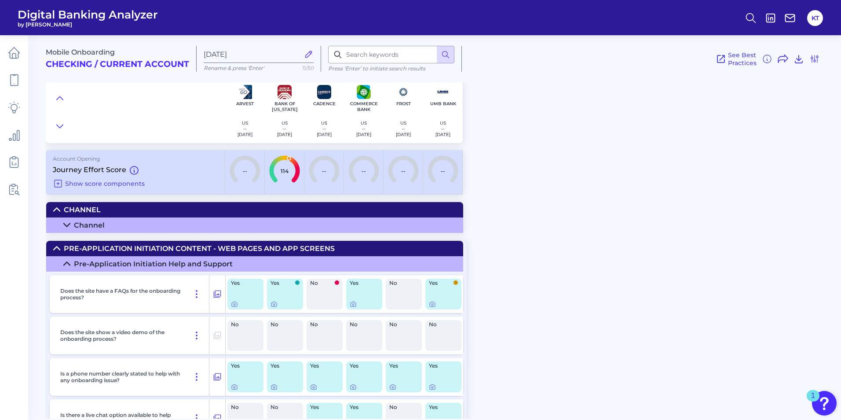
click at [66, 264] on icon at bounding box center [66, 263] width 7 height 7
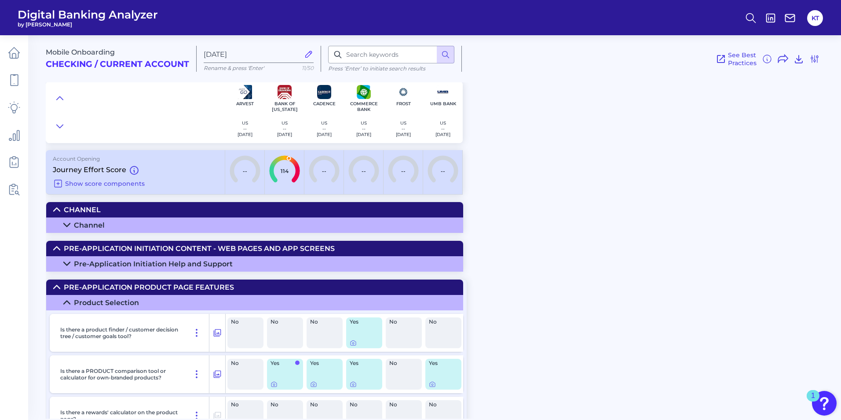
click at [66, 263] on icon at bounding box center [66, 263] width 7 height 7
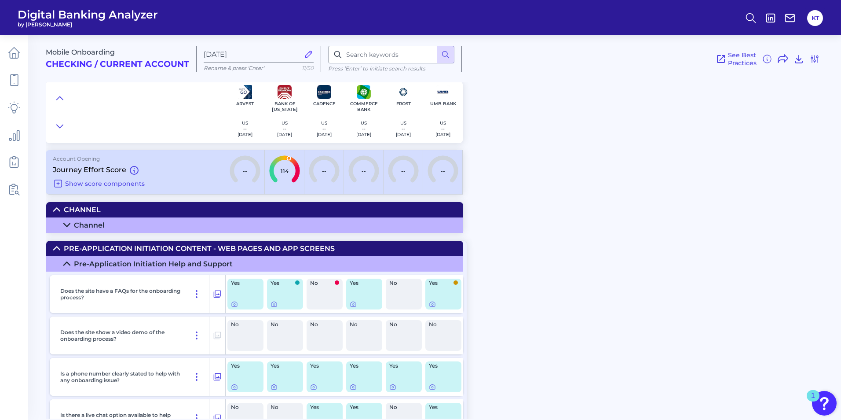
click at [57, 249] on icon at bounding box center [56, 248] width 7 height 7
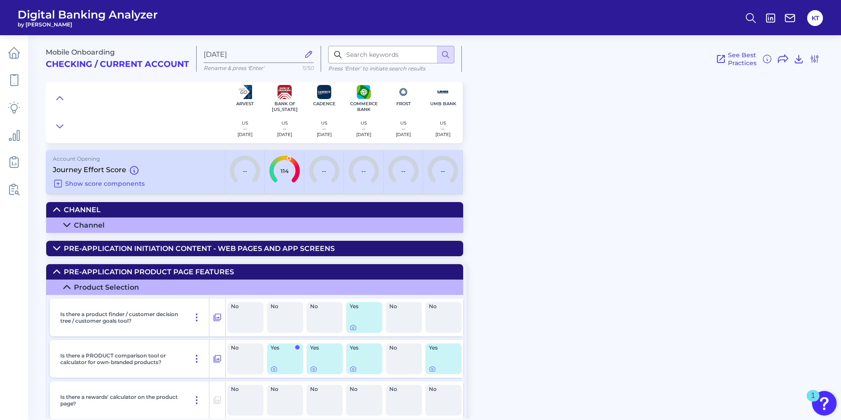
click at [56, 204] on summary "Channel" at bounding box center [254, 209] width 417 height 15
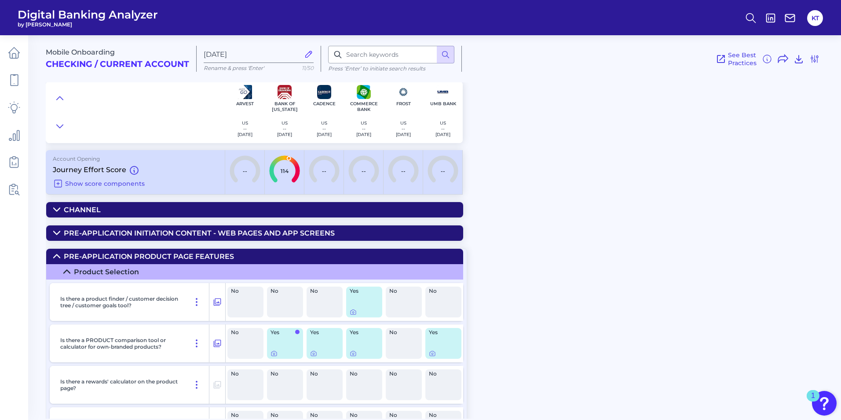
click at [52, 256] on summary "Pre-Application Product Page Features" at bounding box center [254, 256] width 417 height 15
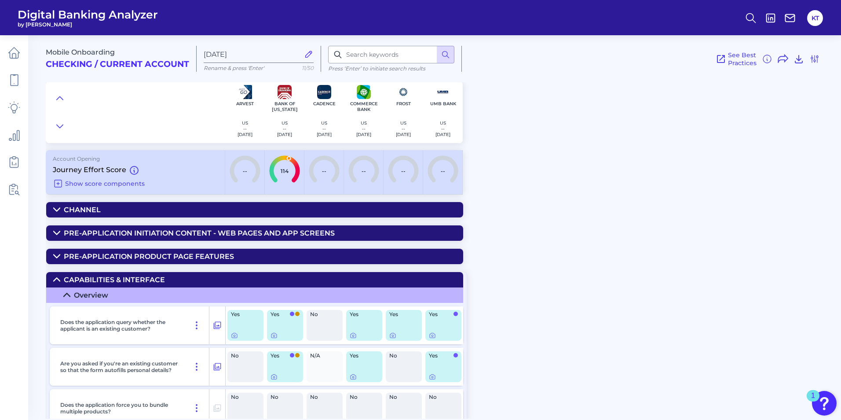
click at [55, 277] on icon at bounding box center [56, 279] width 7 height 7
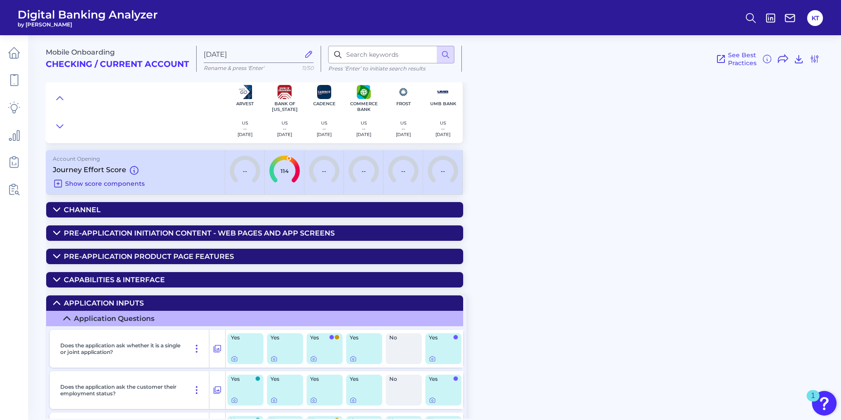
click at [103, 183] on span "Show score components" at bounding box center [105, 184] width 80 height 8
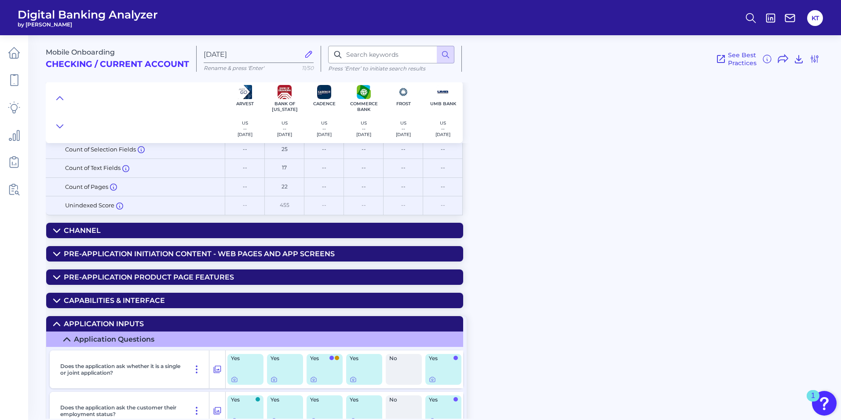
scroll to position [220, 0]
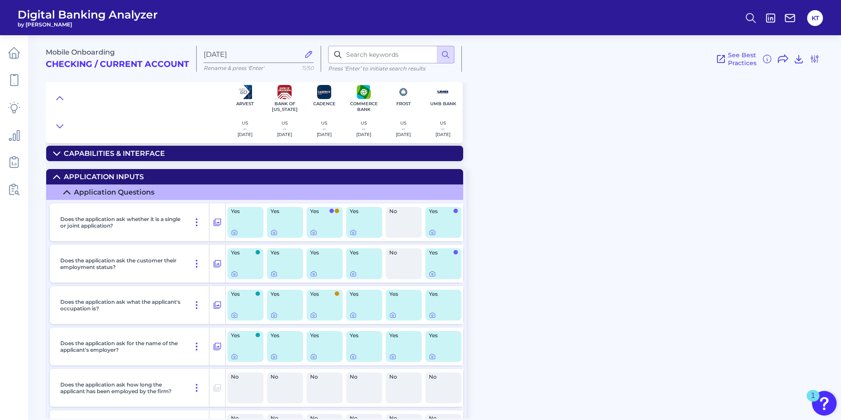
click at [57, 179] on icon at bounding box center [56, 176] width 7 height 7
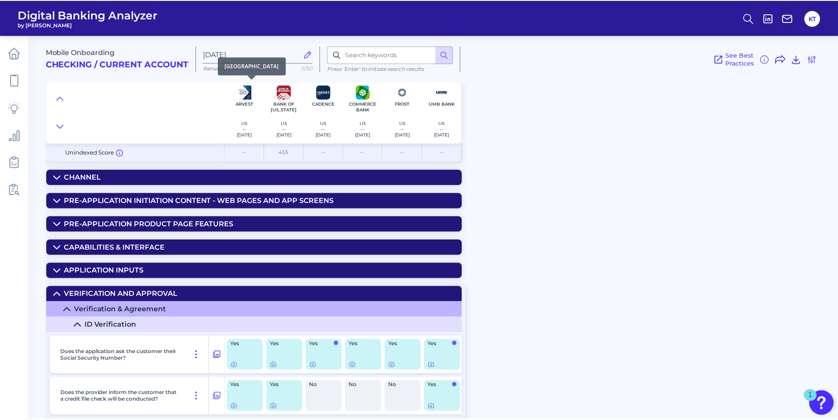
scroll to position [0, 0]
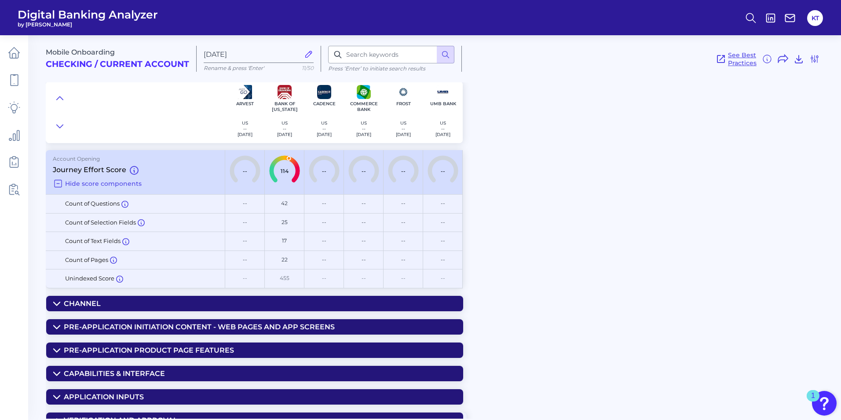
click at [668, 55] on span "See Best Practices" at bounding box center [742, 59] width 29 height 16
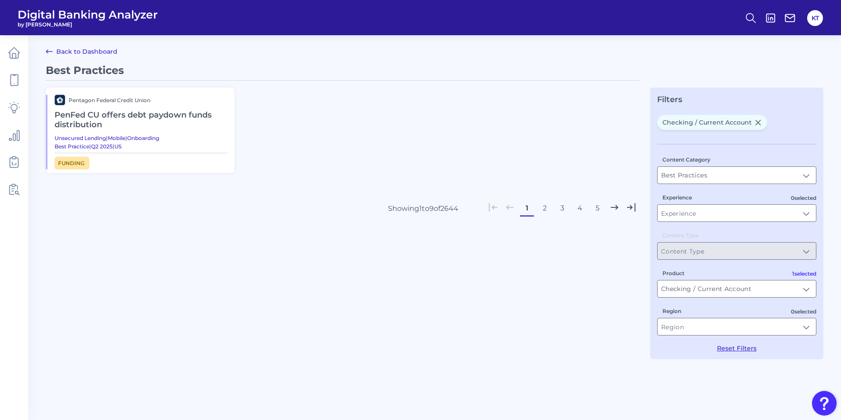
type input "Checking / Current Account"
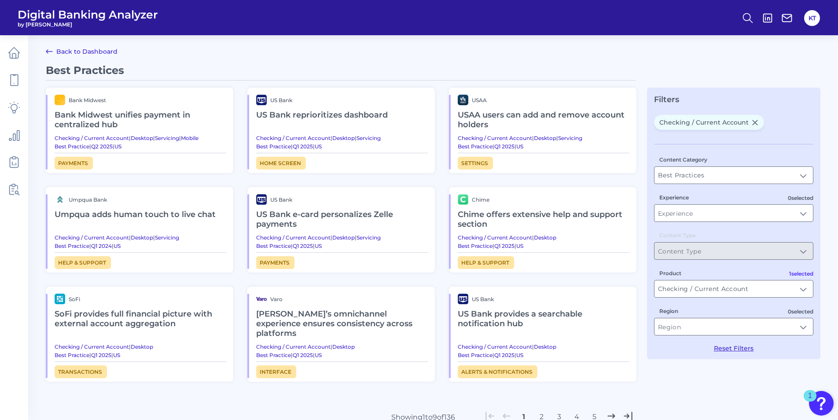
click at [48, 49] on icon at bounding box center [49, 51] width 11 height 11
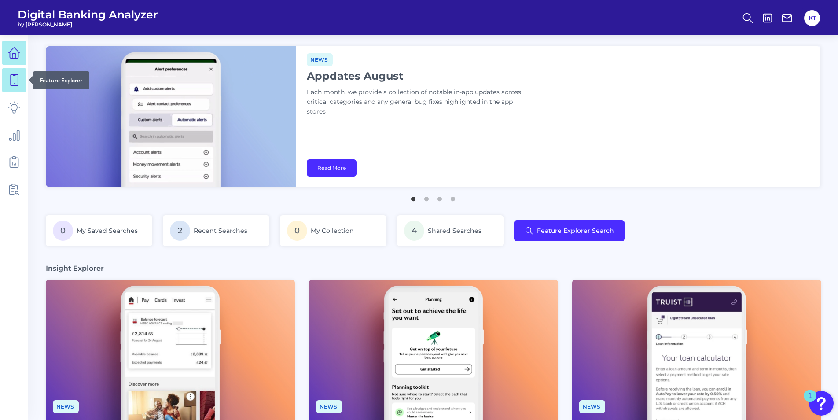
click at [15, 83] on icon at bounding box center [14, 80] width 12 height 12
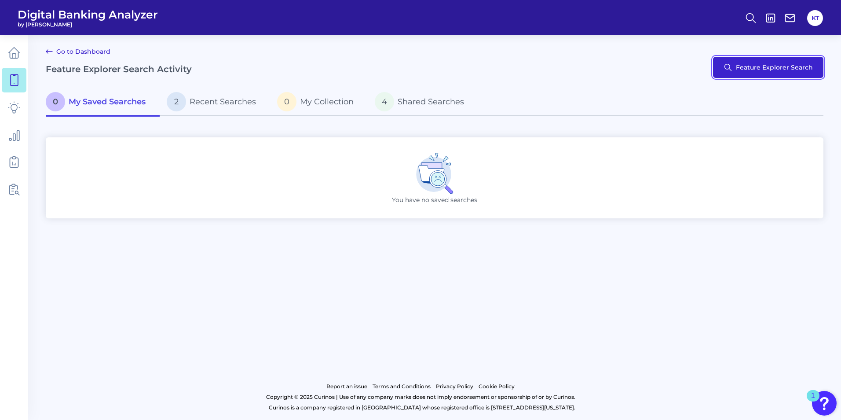
click at [668, 71] on button "Feature Explorer Search" at bounding box center [768, 67] width 110 height 21
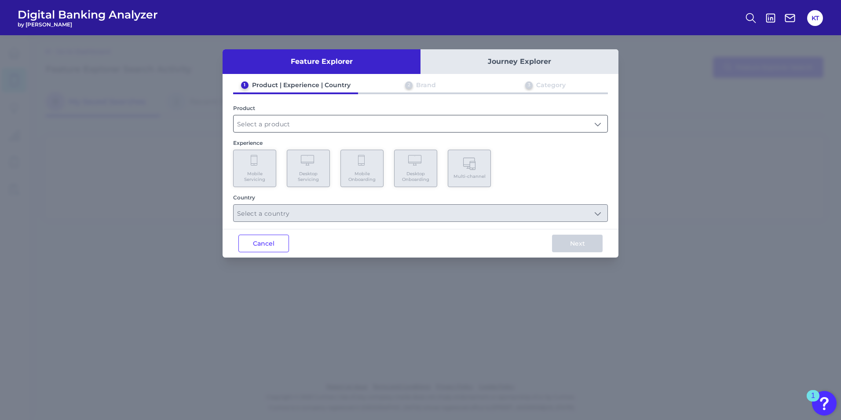
click at [345, 121] on input "text" at bounding box center [421, 123] width 374 height 17
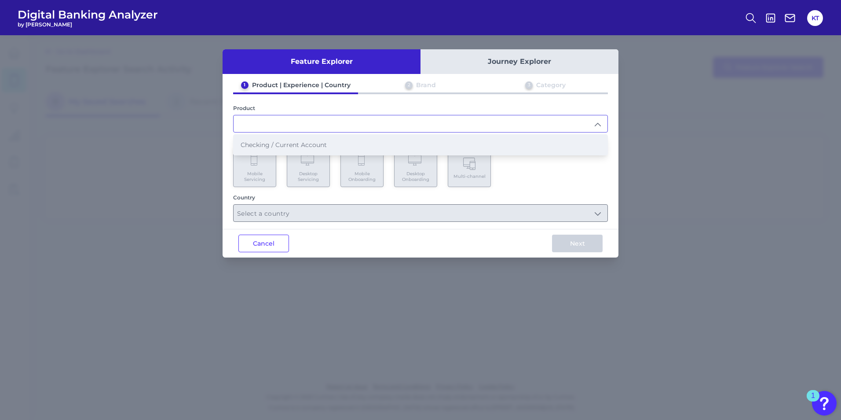
click at [317, 143] on span "Checking / Current Account" at bounding box center [284, 145] width 86 height 8
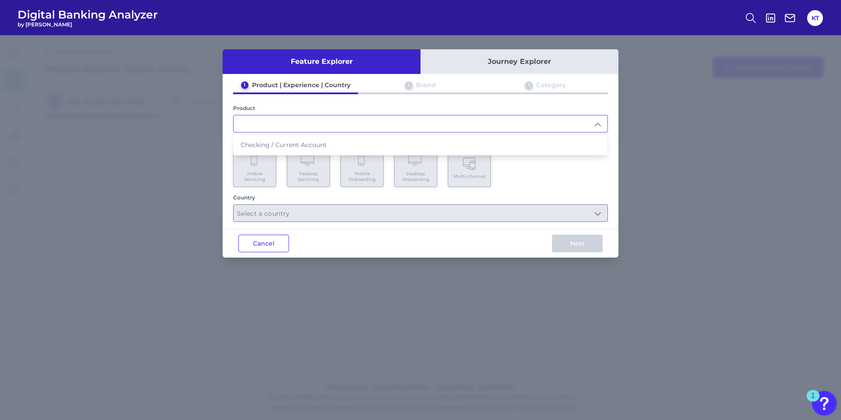
type input "Checking / Current Account"
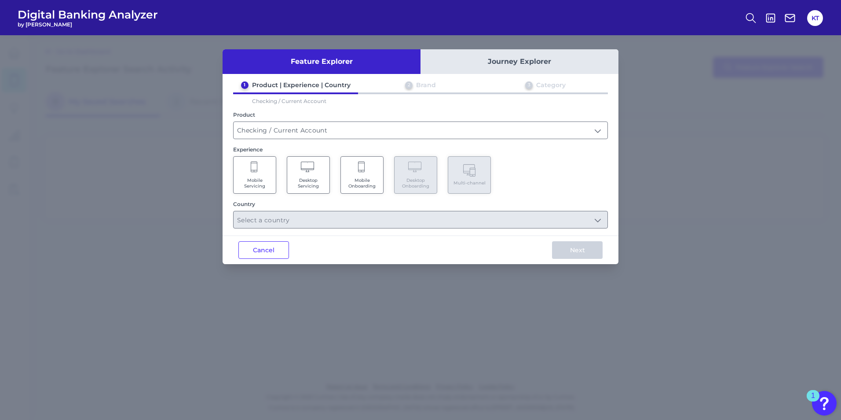
click at [259, 180] on span "Mobile Servicing" at bounding box center [254, 182] width 33 height 11
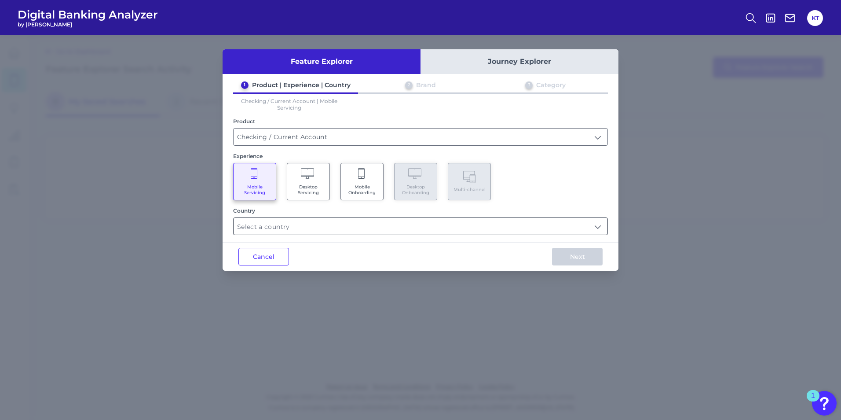
click at [280, 221] on input "text" at bounding box center [421, 226] width 374 height 17
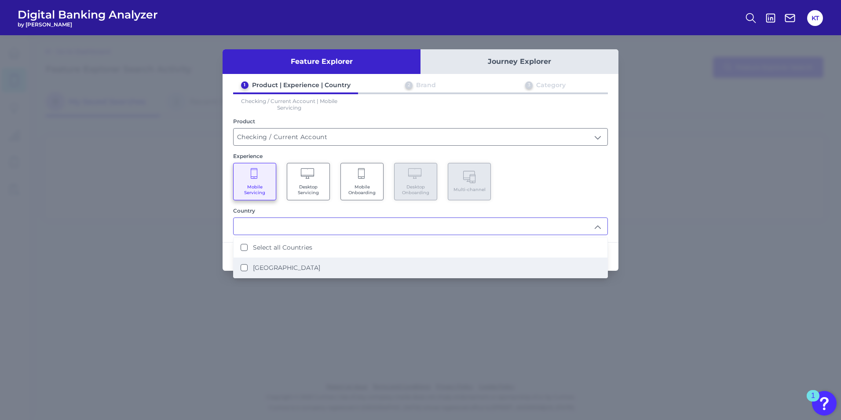
click at [264, 266] on label "[GEOGRAPHIC_DATA]" at bounding box center [286, 268] width 67 height 8
type input "Select all Countries"
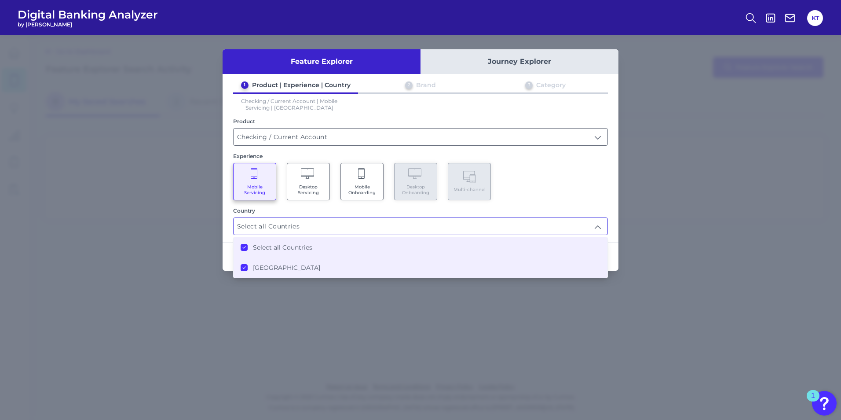
click at [543, 306] on div "Feature Explorer Journey Explorer 1 Product | Experience | Country 2 Brand 3 Ca…" at bounding box center [420, 227] width 841 height 385
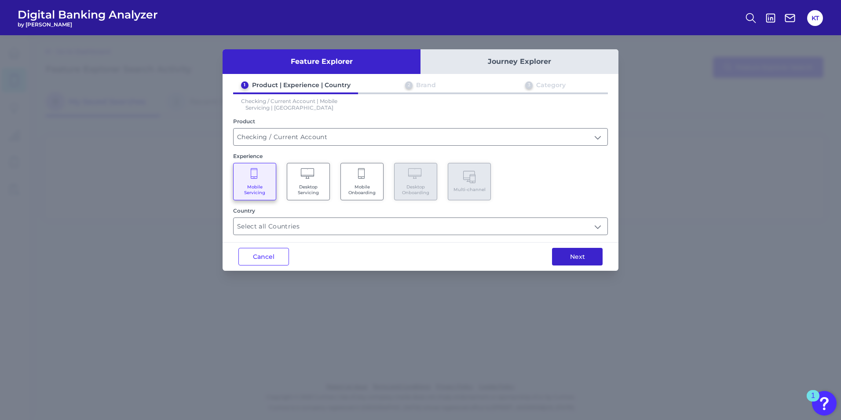
click at [580, 260] on button "Next" at bounding box center [577, 257] width 51 height 18
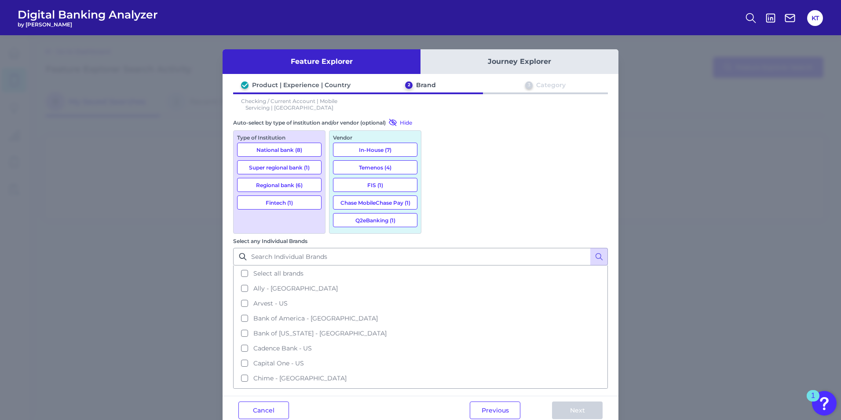
click at [286, 148] on button "National bank (8)" at bounding box center [279, 150] width 84 height 14
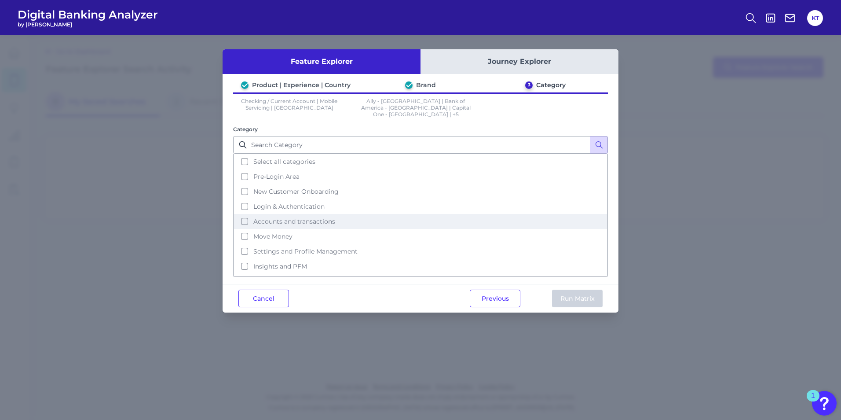
click at [244, 214] on button "Accounts and transactions" at bounding box center [420, 221] width 373 height 15
click at [587, 293] on button "Run Matrix" at bounding box center [577, 299] width 51 height 18
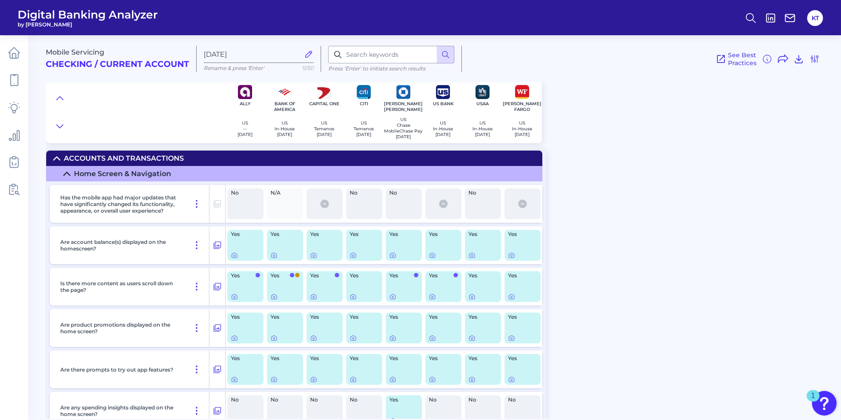
click at [58, 160] on icon at bounding box center [57, 158] width 6 height 3
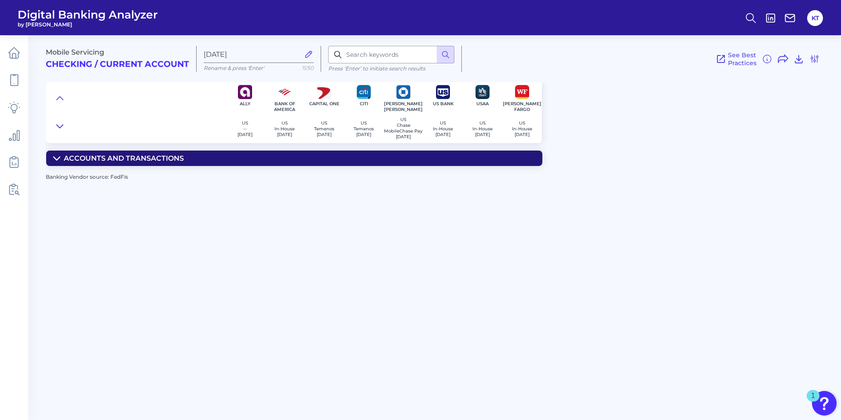
click at [59, 127] on icon at bounding box center [59, 126] width 7 height 9
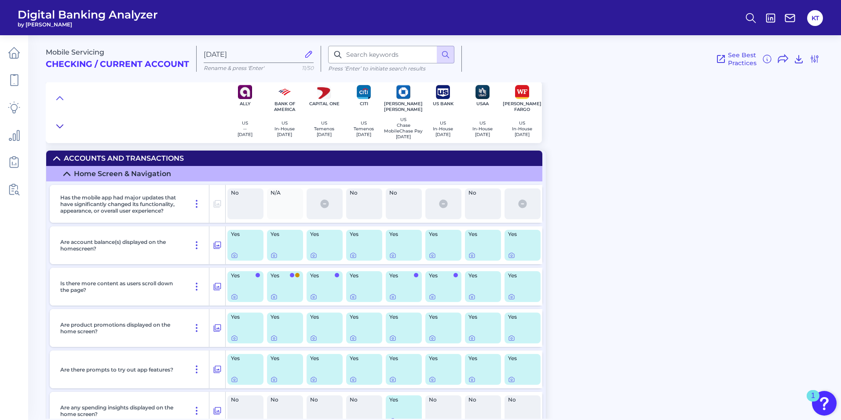
click at [59, 127] on icon at bounding box center [59, 126] width 7 height 9
click at [57, 127] on icon at bounding box center [59, 126] width 7 height 9
click at [437, 54] on button at bounding box center [446, 55] width 18 height 18
click at [668, 59] on icon at bounding box center [815, 59] width 11 height 11
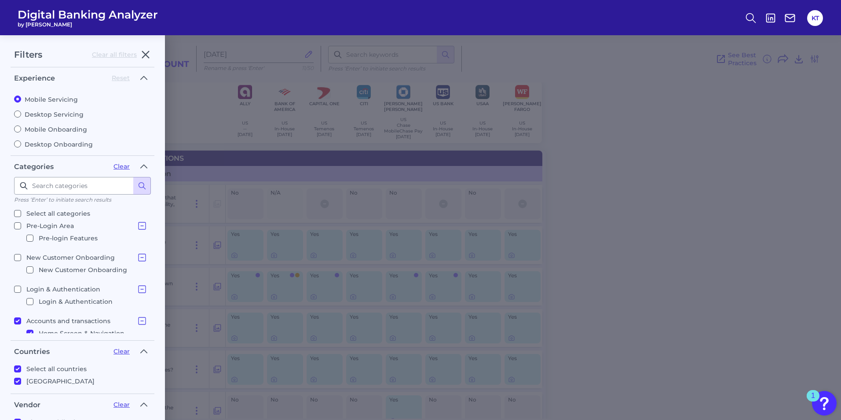
click at [17, 126] on input "Mobile Onboarding" at bounding box center [17, 128] width 7 height 7
radio input "true"
radio input "false"
checkbox input "true"
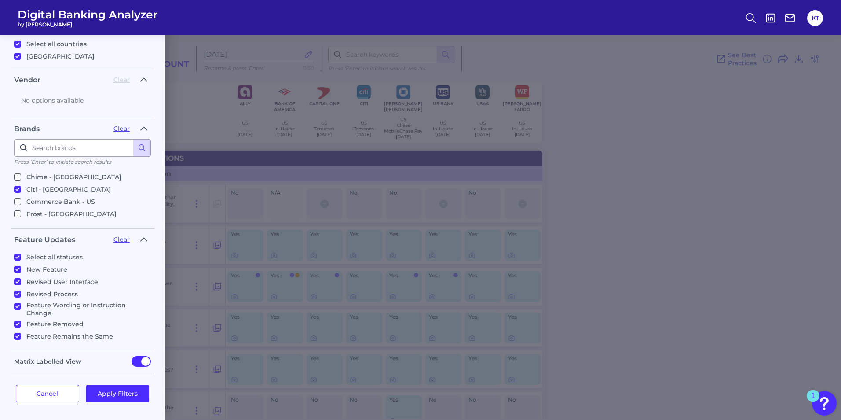
scroll to position [157, 0]
click at [135, 392] on button "Apply Filters" at bounding box center [117, 394] width 63 height 18
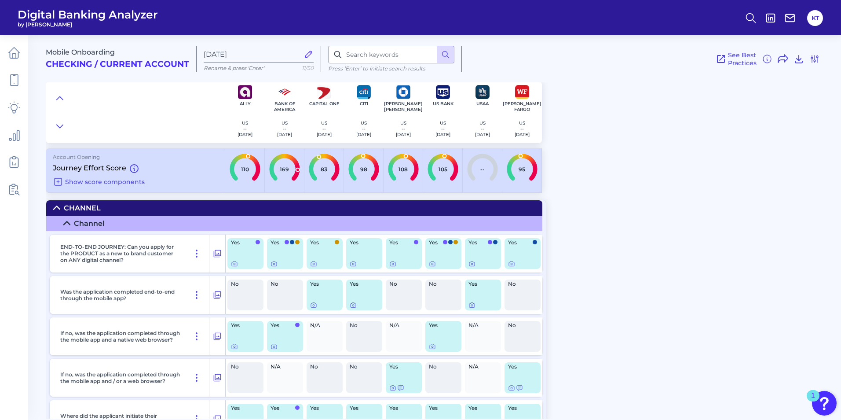
scroll to position [0, 0]
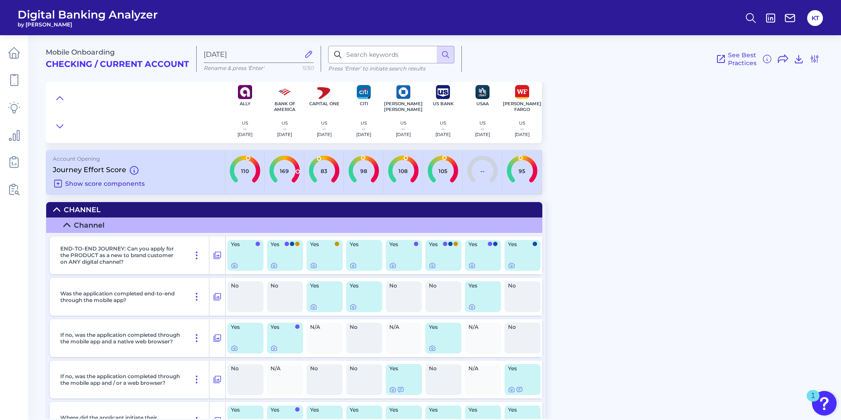
click at [91, 181] on span "Show score components" at bounding box center [105, 184] width 80 height 8
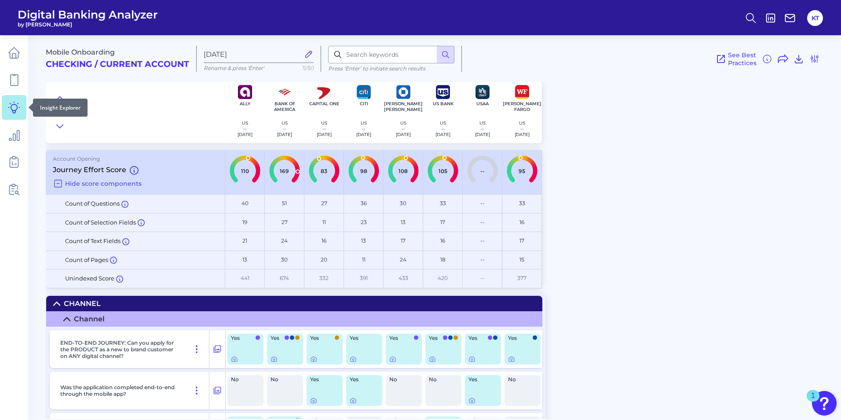
click at [11, 115] on link at bounding box center [14, 107] width 25 height 25
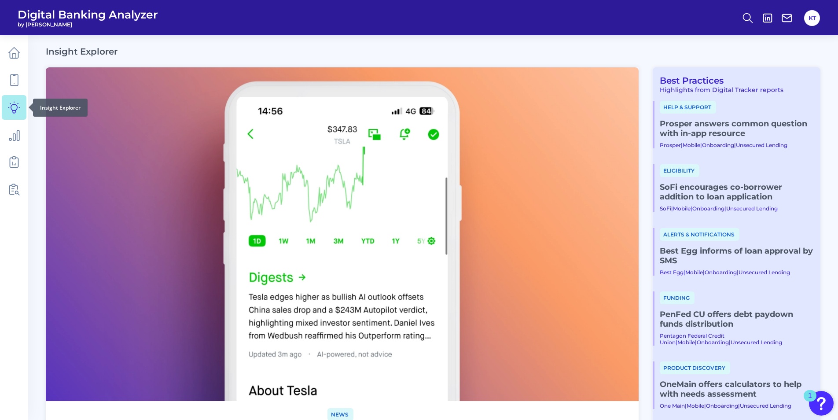
drag, startPoint x: 11, startPoint y: 115, endPoint x: 3, endPoint y: 110, distance: 9.9
click at [3, 110] on link at bounding box center [14, 107] width 25 height 25
click at [16, 104] on icon at bounding box center [14, 107] width 12 height 12
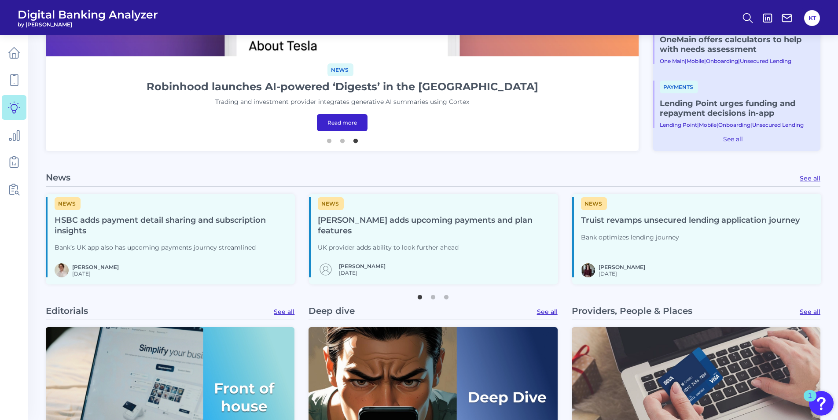
scroll to position [352, 0]
